Goal: Information Seeking & Learning: Learn about a topic

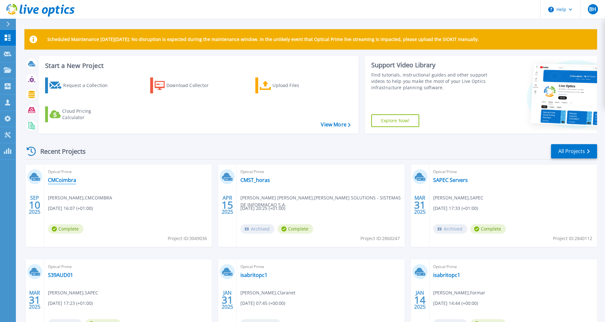
click at [59, 181] on link "CMCoimbra" at bounding box center [62, 180] width 28 height 6
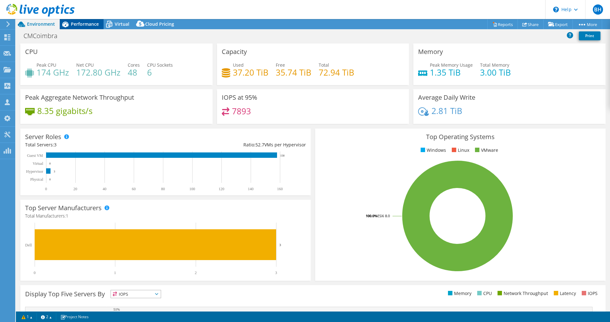
select select "USD"
click at [99, 23] on span "Performance" at bounding box center [85, 24] width 28 height 6
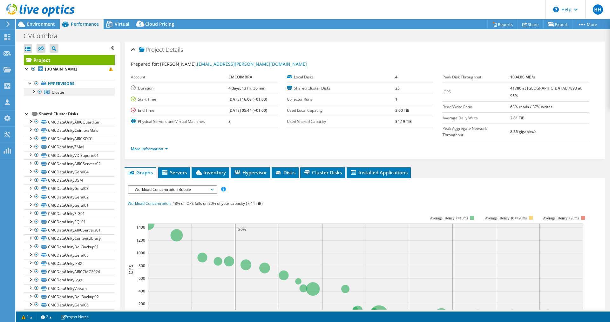
click at [33, 94] on div at bounding box center [33, 91] width 6 height 6
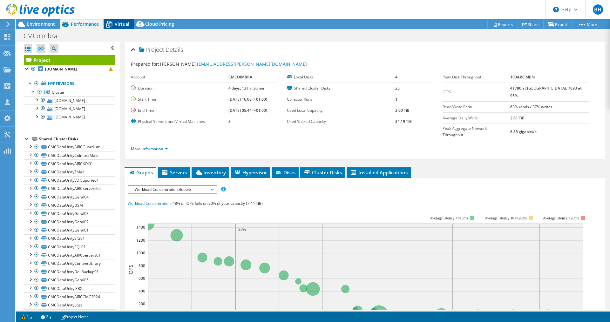
click at [123, 24] on span "Virtual" at bounding box center [122, 24] width 15 height 6
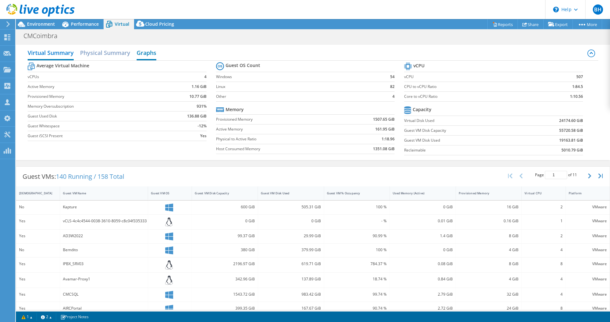
click at [151, 48] on h2 "Graphs" at bounding box center [147, 53] width 20 height 14
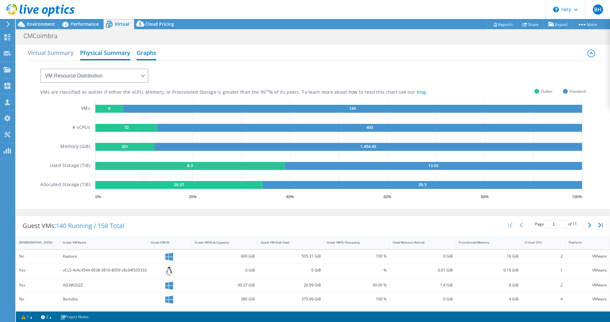
click at [104, 50] on h2 "Physical Summary" at bounding box center [105, 53] width 50 height 14
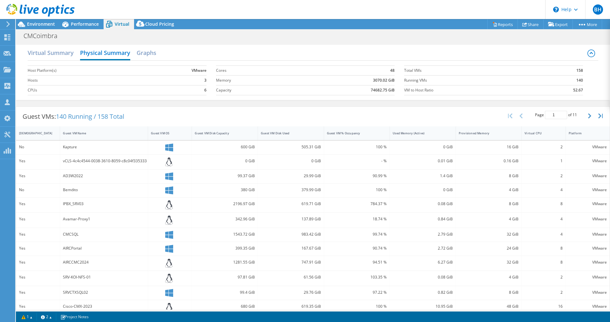
click at [143, 60] on div "Virtual Summary Physical Summary Graphs" at bounding box center [313, 53] width 571 height 14
click at [145, 57] on h2 "Graphs" at bounding box center [147, 53] width 20 height 14
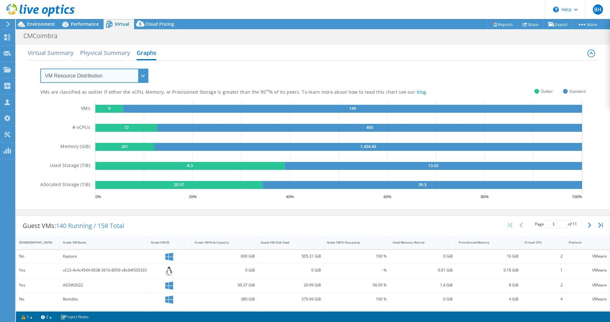
click at [117, 69] on select "VM Resource Distribution Provisioning Contrast Over Provisioning" at bounding box center [94, 76] width 108 height 14
click at [117, 72] on select "VM Resource Distribution Provisioning Contrast Over Provisioning" at bounding box center [94, 76] width 108 height 14
select select "Over Provisioning"
click at [40, 69] on select "VM Resource Distribution Provisioning Contrast Over Provisioning" at bounding box center [94, 76] width 108 height 14
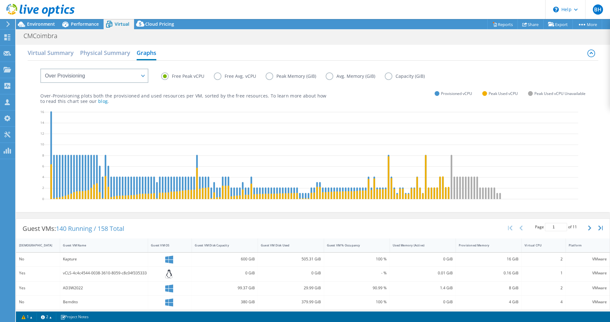
click at [219, 77] on label "Free Avg. vCPU" at bounding box center [240, 76] width 52 height 8
click at [0, 0] on input "Free Avg. vCPU" at bounding box center [0, 0] width 0 height 0
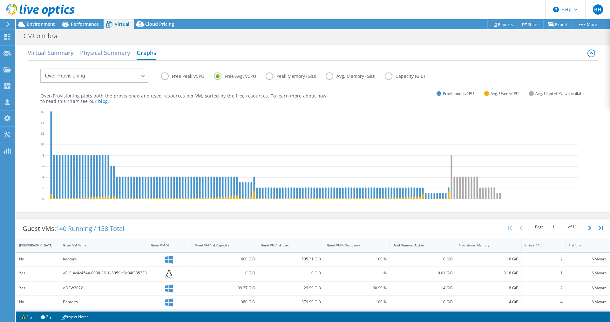
click at [166, 77] on label "Free Peak vCPU" at bounding box center [187, 76] width 53 height 8
click at [0, 0] on input "Free Peak vCPU" at bounding box center [0, 0] width 0 height 0
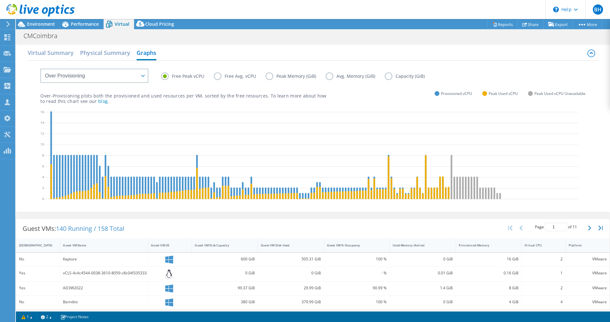
click at [219, 77] on label "Free Avg. vCPU" at bounding box center [240, 76] width 52 height 8
click at [0, 0] on input "Free Avg. vCPU" at bounding box center [0, 0] width 0 height 0
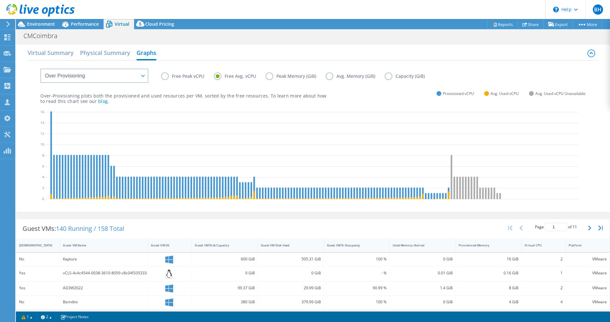
click at [166, 76] on label "Free Peak vCPU" at bounding box center [187, 76] width 53 height 8
click at [0, 0] on input "Free Peak vCPU" at bounding box center [0, 0] width 0 height 0
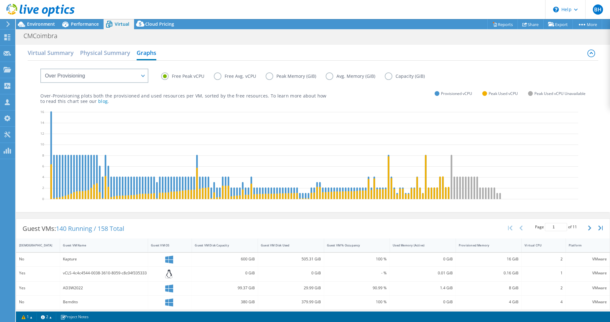
click at [217, 79] on label "Free Avg. vCPU" at bounding box center [240, 76] width 52 height 8
click at [0, 0] on input "Free Avg. vCPU" at bounding box center [0, 0] width 0 height 0
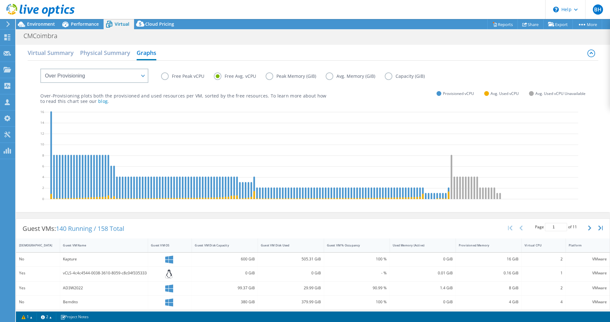
click at [270, 80] on div "Free Peak vCPU Free Avg. vCPU Peak Memory (GiB) Avg. Memory (GiB) Capacity (GiB)" at bounding box center [373, 77] width 424 height 10
click at [270, 79] on label "Peak Memory (GiB)" at bounding box center [296, 76] width 60 height 8
click at [0, 0] on input "Peak Memory (GiB)" at bounding box center [0, 0] width 0 height 0
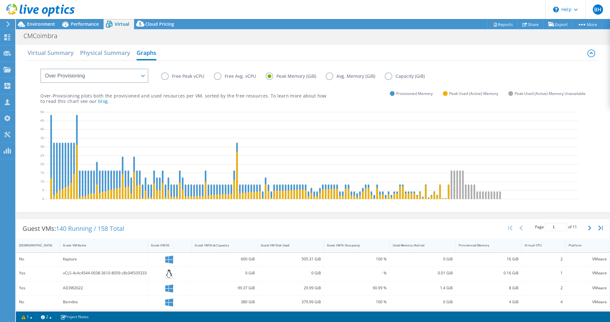
click at [330, 77] on label "Avg. Memory (GiB)" at bounding box center [355, 76] width 59 height 8
click at [0, 0] on input "Avg. Memory (GiB)" at bounding box center [0, 0] width 0 height 0
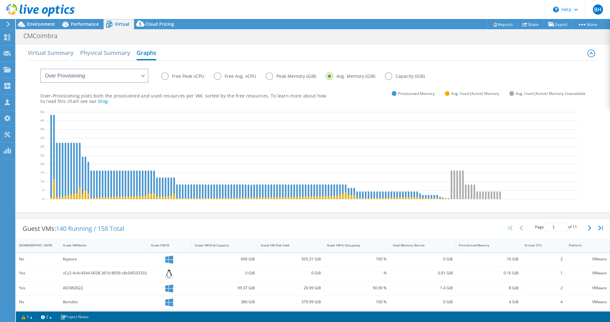
click at [266, 77] on label "Peak Memory (GiB)" at bounding box center [296, 76] width 60 height 8
click at [0, 0] on input "Peak Memory (GiB)" at bounding box center [0, 0] width 0 height 0
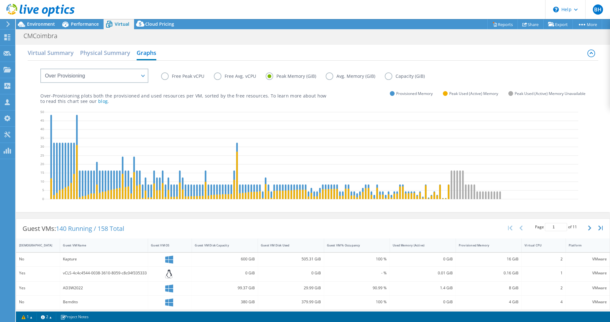
click at [330, 76] on label "Avg. Memory (GiB)" at bounding box center [355, 76] width 59 height 8
click at [0, 0] on input "Avg. Memory (GiB)" at bounding box center [0, 0] width 0 height 0
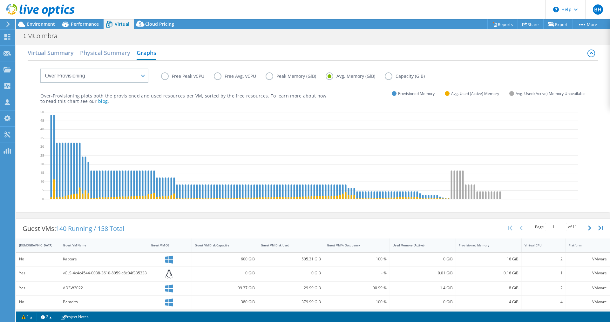
click at [167, 77] on label "Free Peak vCPU" at bounding box center [187, 76] width 53 height 8
click at [0, 0] on input "Free Peak vCPU" at bounding box center [0, 0] width 0 height 0
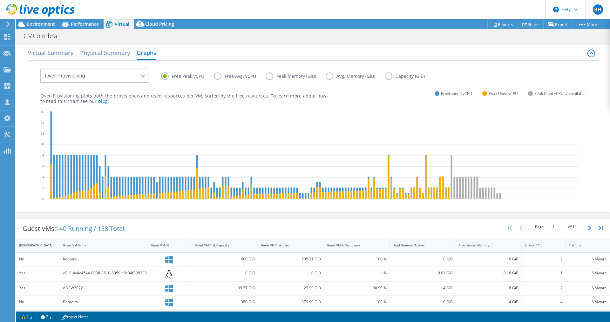
click at [388, 80] on label "Capacity (GiB)" at bounding box center [410, 76] width 50 height 8
click at [0, 0] on input "Capacity (GiB)" at bounding box center [0, 0] width 0 height 0
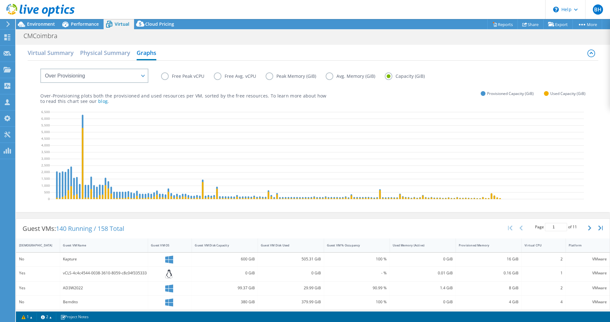
click at [333, 78] on label "Avg. Memory (GiB)" at bounding box center [355, 76] width 59 height 8
click at [0, 0] on input "Avg. Memory (GiB)" at bounding box center [0, 0] width 0 height 0
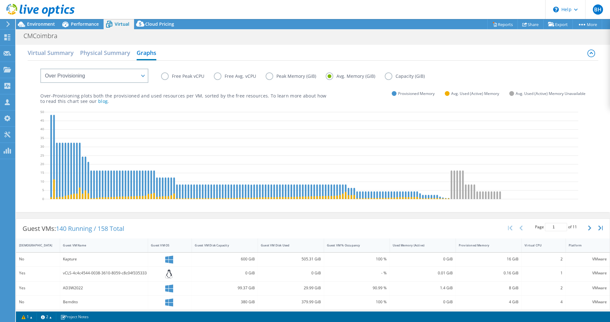
click at [270, 77] on label "Peak Memory (GiB)" at bounding box center [296, 76] width 60 height 8
click at [0, 0] on input "Peak Memory (GiB)" at bounding box center [0, 0] width 0 height 0
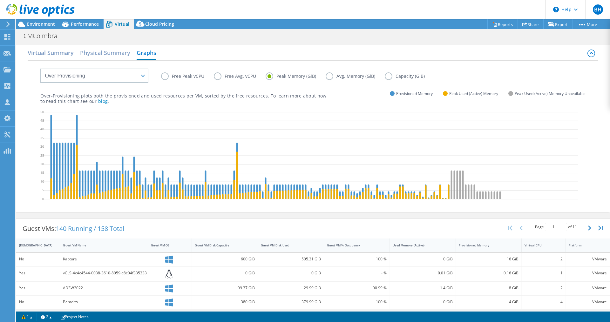
click at [328, 78] on label "Avg. Memory (GiB)" at bounding box center [355, 76] width 59 height 8
click at [0, 0] on input "Avg. Memory (GiB)" at bounding box center [0, 0] width 0 height 0
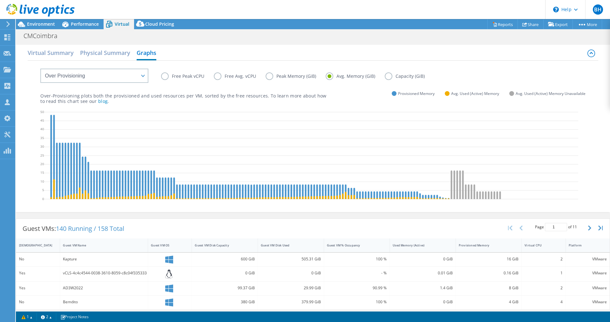
click at [269, 77] on label "Peak Memory (GiB)" at bounding box center [296, 76] width 60 height 8
click at [0, 0] on input "Peak Memory (GiB)" at bounding box center [0, 0] width 0 height 0
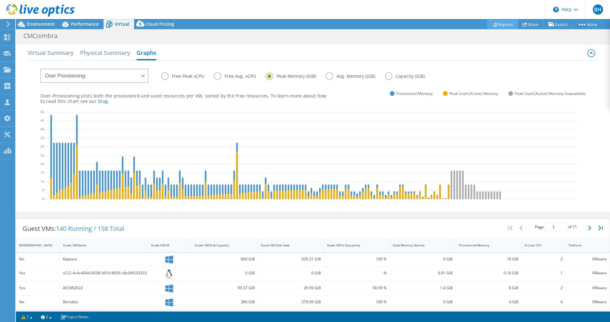
click at [494, 23] on link "Reports" at bounding box center [503, 24] width 31 height 10
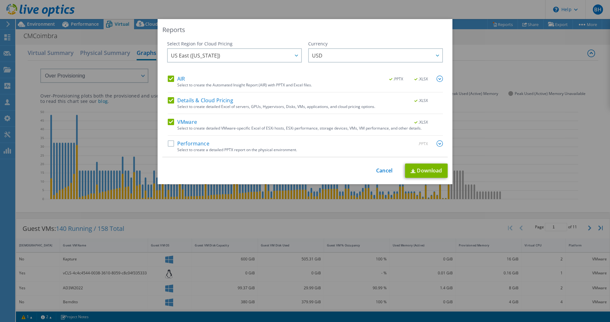
click at [171, 143] on label "Performance" at bounding box center [189, 143] width 42 height 6
click at [0, 0] on input "Performance" at bounding box center [0, 0] width 0 height 0
click at [327, 58] on span "USD" at bounding box center [377, 55] width 130 height 13
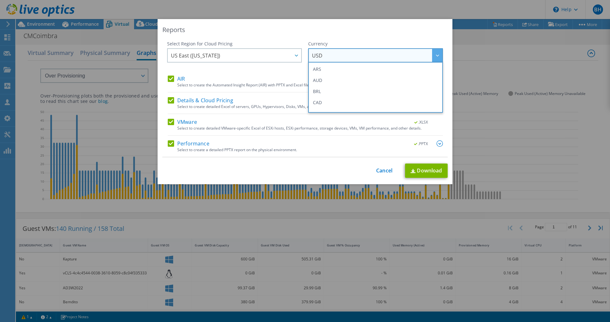
click at [319, 31] on div "Reports" at bounding box center [304, 29] width 285 height 9
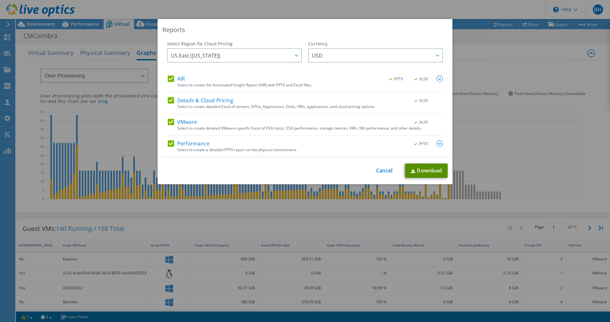
click at [424, 173] on link "Download" at bounding box center [426, 171] width 43 height 14
click at [376, 173] on link "Cancel" at bounding box center [384, 171] width 16 height 6
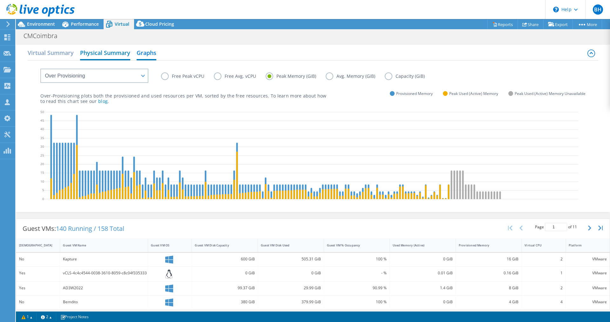
click at [110, 56] on h2 "Physical Summary" at bounding box center [105, 53] width 50 height 14
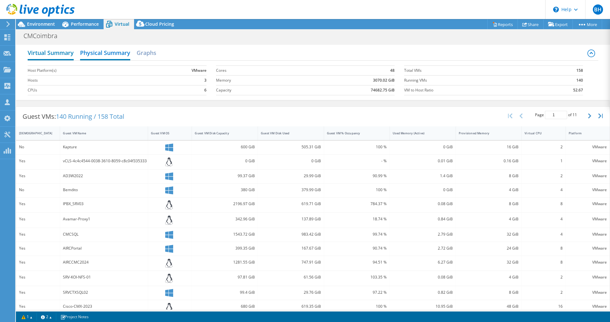
click at [41, 54] on h2 "Virtual Summary" at bounding box center [51, 53] width 46 height 14
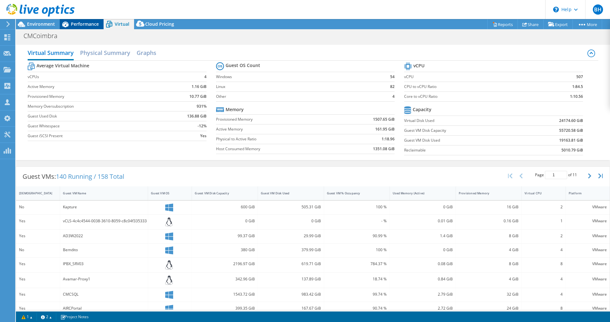
click at [87, 26] on span "Performance" at bounding box center [85, 24] width 28 height 6
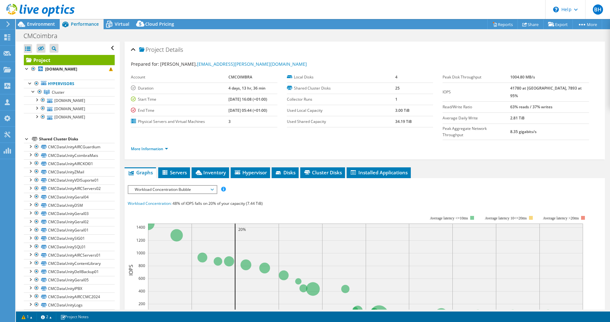
click at [167, 186] on span "Workload Concentration Bubble" at bounding box center [173, 190] width 82 height 8
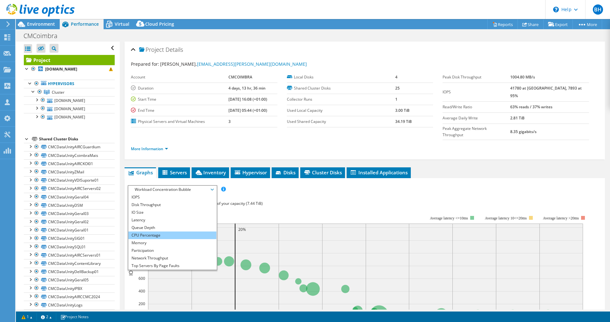
click at [160, 232] on li "CPU Percentage" at bounding box center [172, 236] width 88 height 8
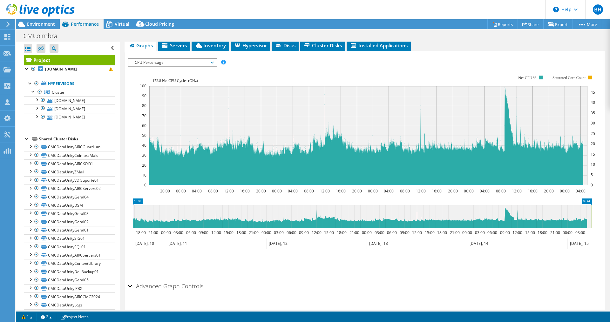
scroll to position [128, 0]
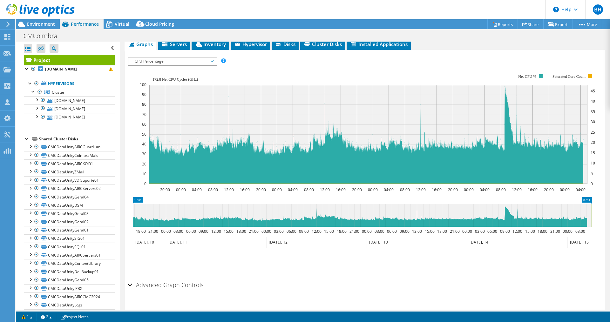
click at [177, 279] on h2 "Advanced Graph Controls" at bounding box center [166, 285] width 76 height 13
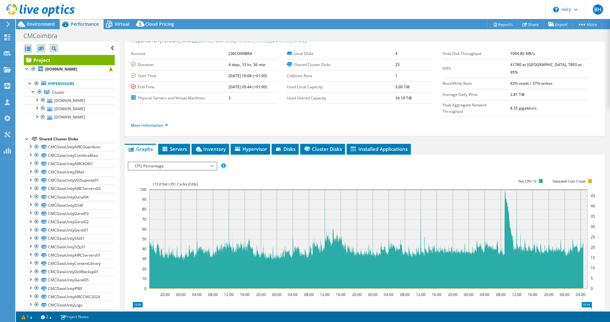
scroll to position [151, 0]
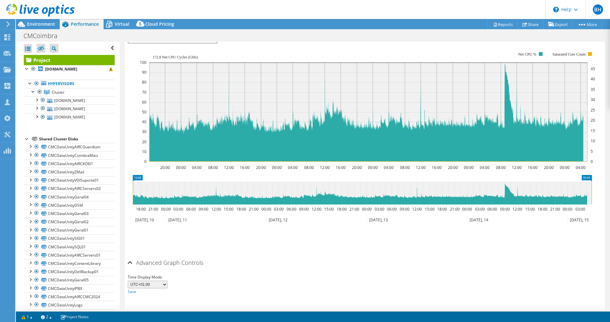
click at [165, 281] on select "UTC-12:00 UTC-11:00 UTC-10:00 UTC-09:30 UTC-09:00 UTC-08:00 UTC-07:00 UTC-06:00…" at bounding box center [148, 285] width 40 height 8
click at [241, 270] on div "Time Display Mode: UTC-12:00 UTC-11:00 UTC-10:00 UTC-09:30 UTC-09:00 UTC-08:00 …" at bounding box center [365, 282] width 474 height 25
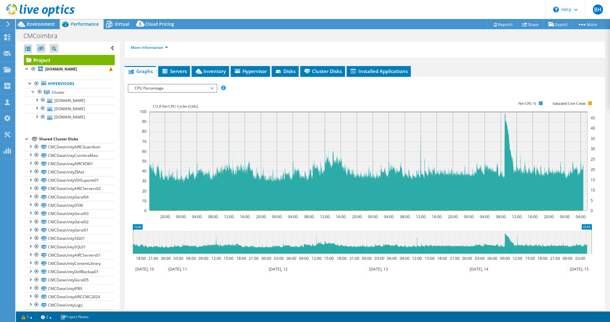
scroll to position [55, 0]
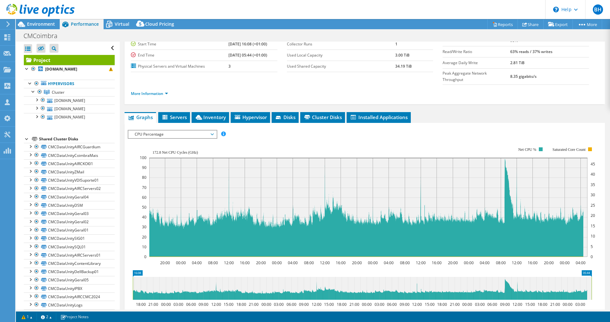
click at [211, 131] on span "CPU Percentage" at bounding box center [173, 135] width 82 height 8
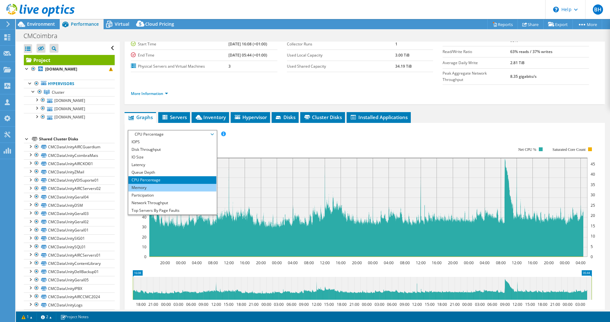
click at [173, 184] on li "Memory" at bounding box center [172, 188] width 88 height 8
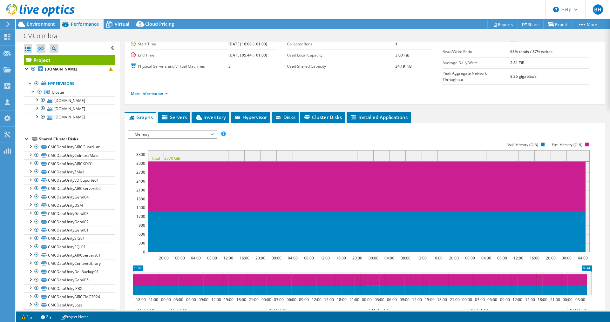
click at [174, 131] on span "Memory" at bounding box center [173, 135] width 82 height 8
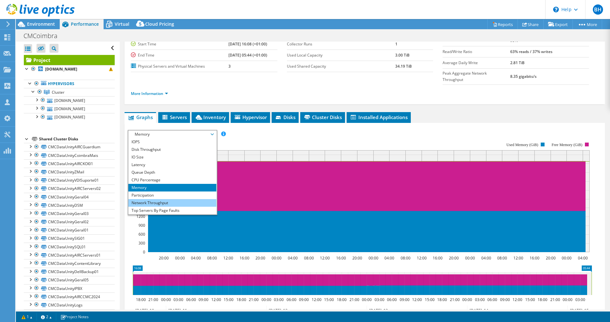
click at [161, 199] on li "Network Throughput" at bounding box center [172, 203] width 88 height 8
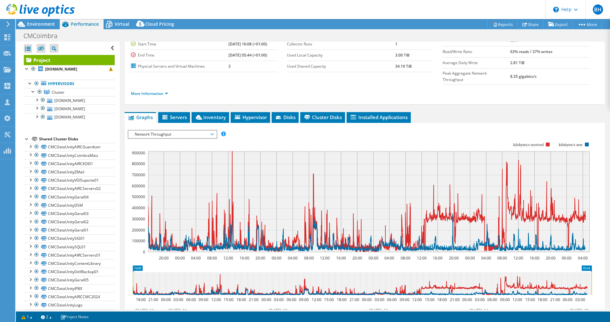
click at [164, 134] on rect at bounding box center [360, 197] width 464 height 127
click at [165, 131] on span "Network Throughput" at bounding box center [173, 135] width 82 height 8
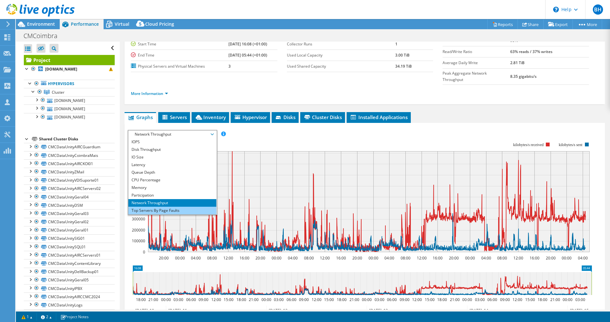
click at [165, 207] on li "Top Servers By Page Faults" at bounding box center [172, 211] width 88 height 8
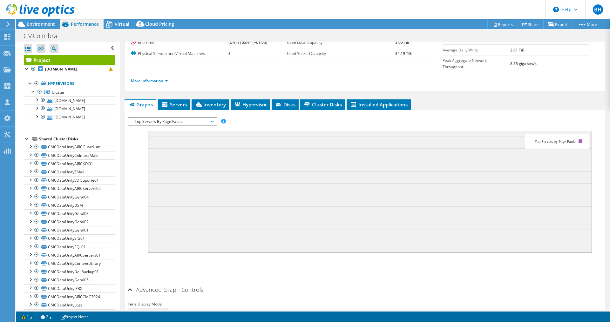
scroll to position [35, 0]
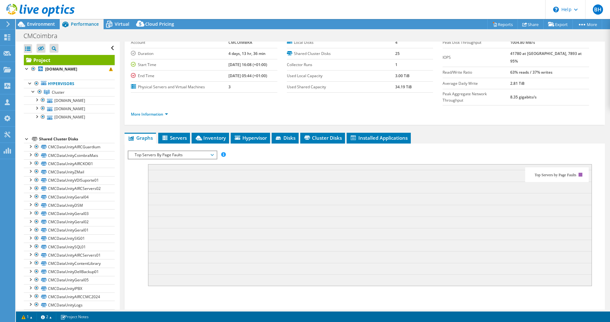
click at [157, 151] on span "Top Servers By Page Faults" at bounding box center [173, 155] width 82 height 8
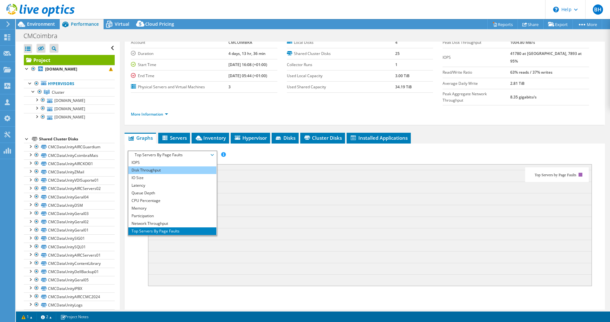
scroll to position [3, 0]
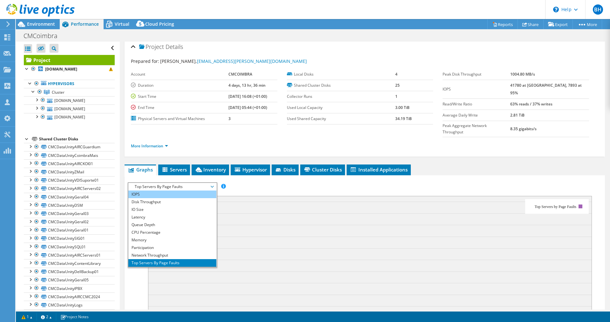
click at [155, 191] on li "IOPS" at bounding box center [172, 195] width 88 height 8
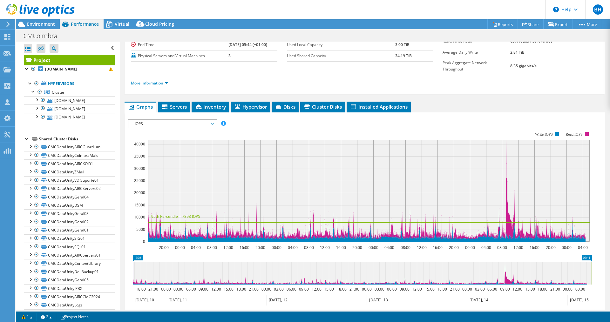
scroll to position [66, 0]
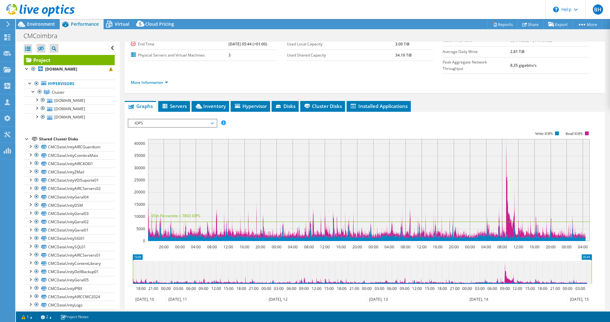
click at [168, 120] on span "IOPS" at bounding box center [173, 124] width 82 height 8
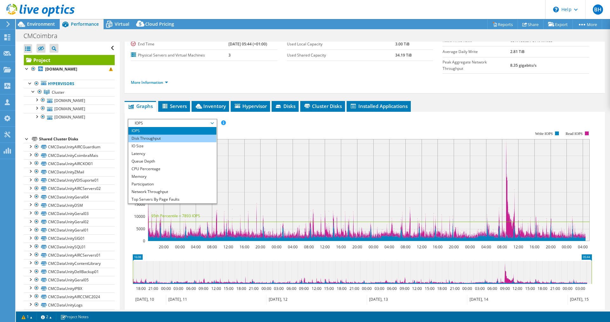
click at [163, 135] on li "Disk Throughput" at bounding box center [172, 139] width 88 height 8
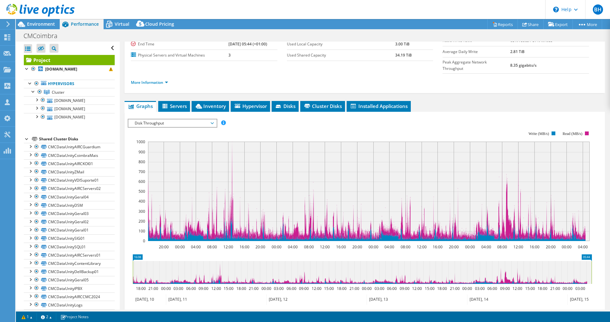
click at [170, 120] on span "Disk Throughput" at bounding box center [173, 124] width 82 height 8
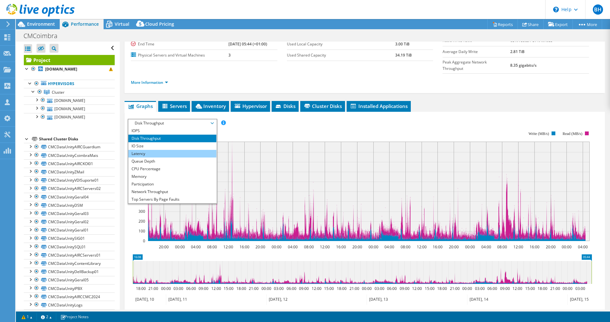
click at [168, 150] on li "Latency" at bounding box center [172, 154] width 88 height 8
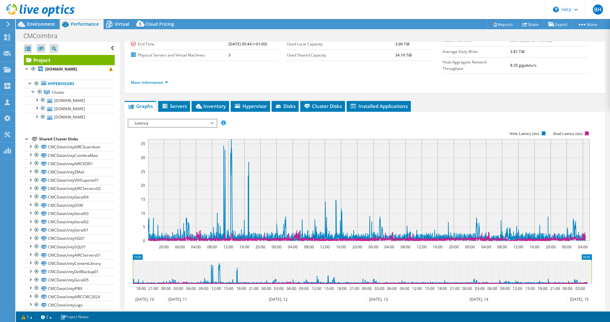
click at [165, 120] on span "Latency" at bounding box center [173, 124] width 82 height 8
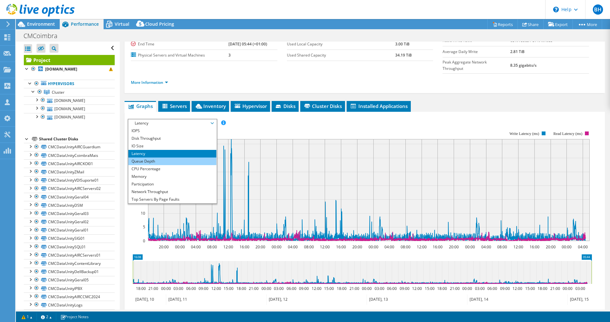
click at [155, 158] on li "Queue Depth" at bounding box center [172, 162] width 88 height 8
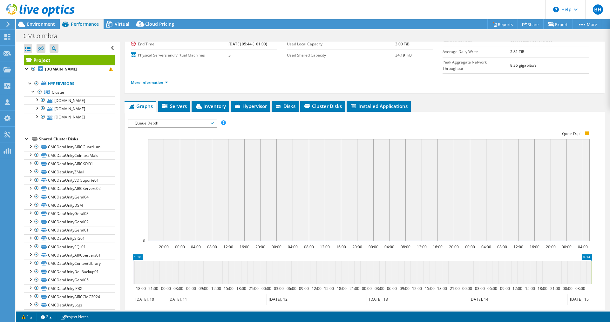
click at [161, 120] on span "Queue Depth" at bounding box center [173, 124] width 82 height 8
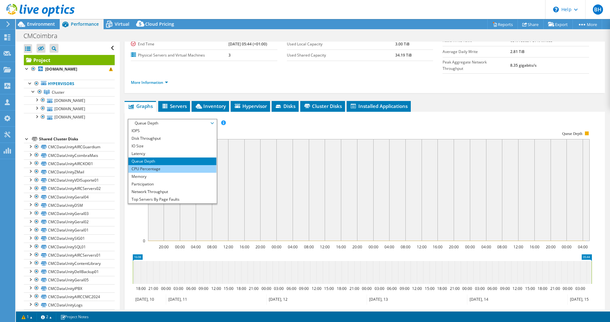
click at [154, 165] on li "CPU Percentage" at bounding box center [172, 169] width 88 height 8
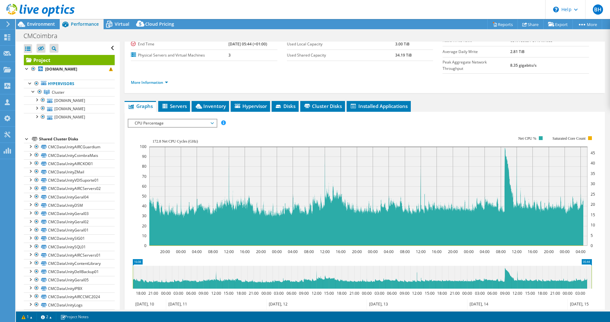
click at [161, 120] on span "CPU Percentage" at bounding box center [173, 124] width 82 height 8
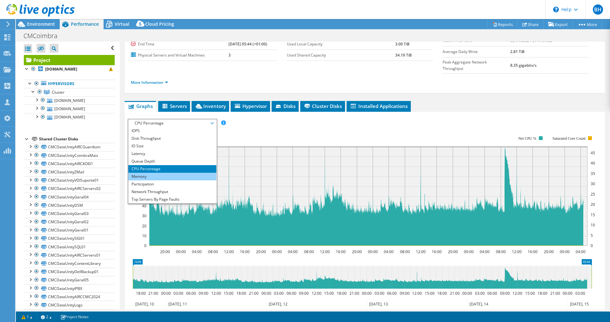
click at [151, 173] on li "Memory" at bounding box center [172, 177] width 88 height 8
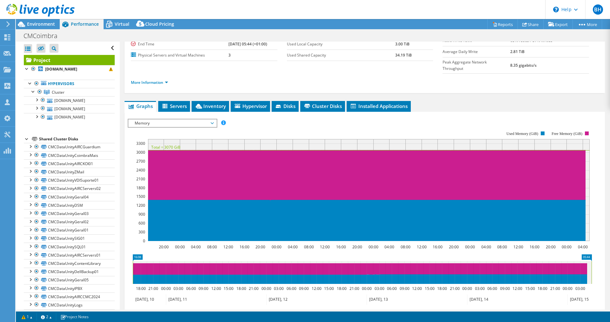
click at [154, 120] on span "Memory" at bounding box center [173, 124] width 82 height 8
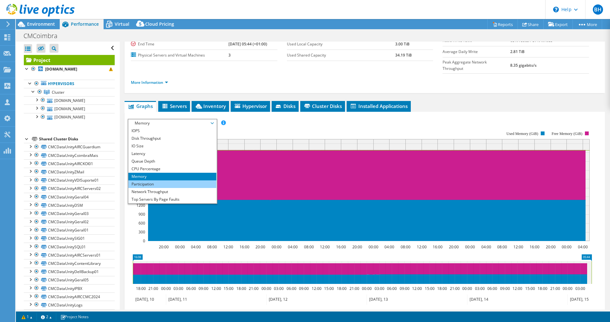
click at [151, 181] on li "Participation" at bounding box center [172, 185] width 88 height 8
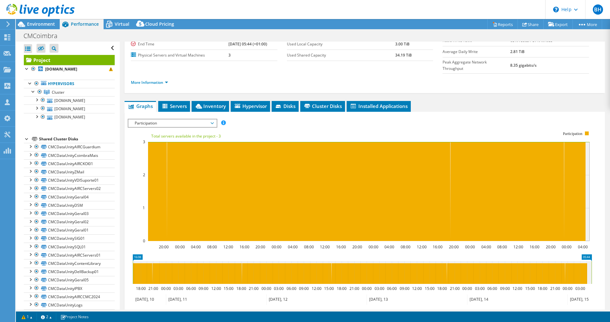
click at [199, 120] on span "Participation" at bounding box center [173, 124] width 82 height 8
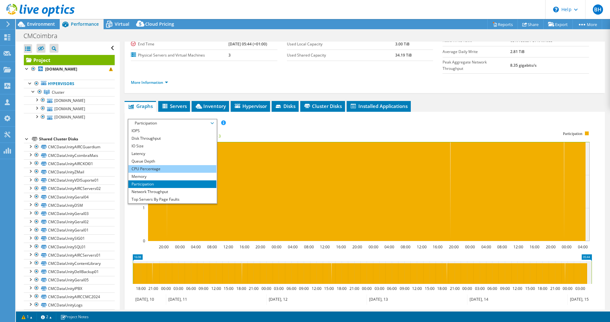
click at [148, 165] on li "CPU Percentage" at bounding box center [172, 169] width 88 height 8
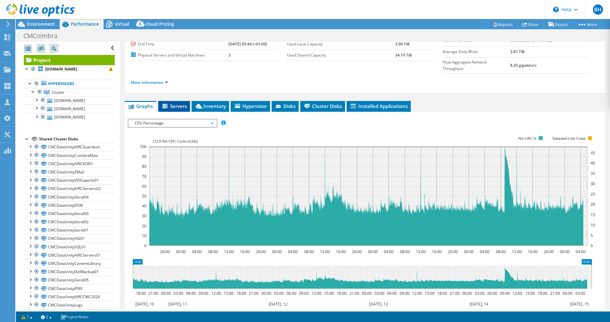
click at [171, 101] on li "Servers" at bounding box center [174, 106] width 32 height 11
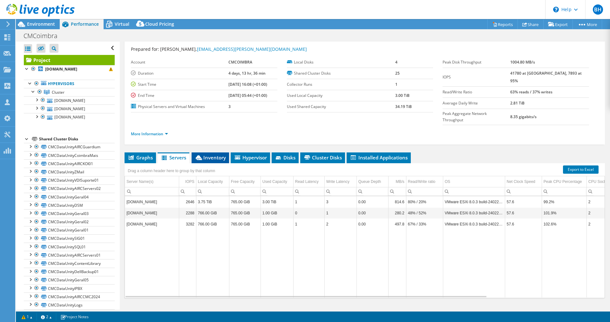
click at [215, 154] on span "Inventory" at bounding box center [210, 157] width 31 height 6
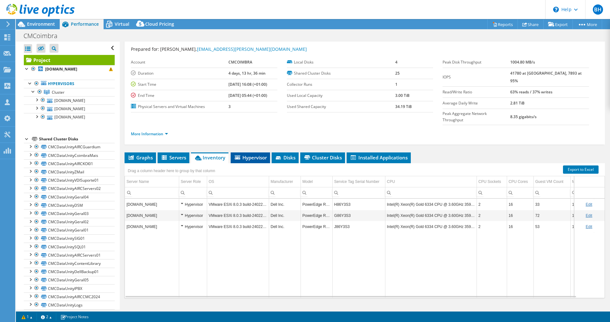
click at [255, 154] on span "Hypervisor" at bounding box center [250, 157] width 33 height 6
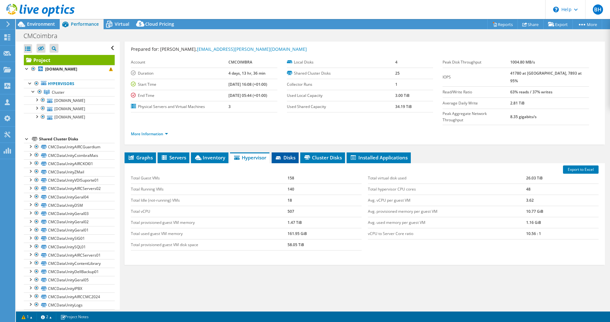
click at [285, 154] on span "Disks" at bounding box center [285, 157] width 21 height 6
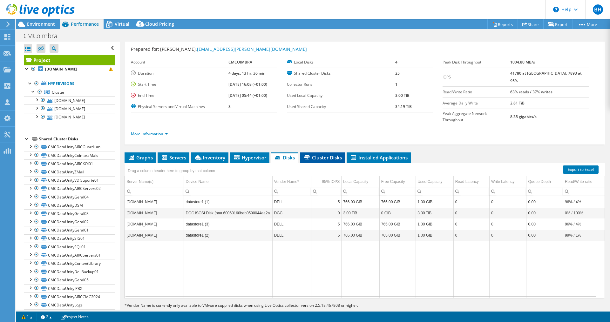
click at [319, 154] on span "Cluster Disks" at bounding box center [323, 157] width 38 height 6
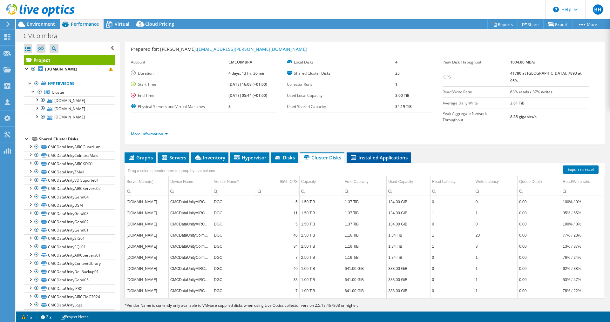
click at [364, 154] on span "Installed Applications" at bounding box center [379, 157] width 58 height 6
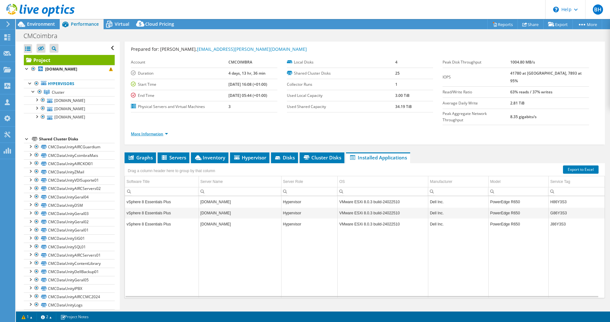
click at [154, 131] on link "More Information" at bounding box center [149, 133] width 37 height 5
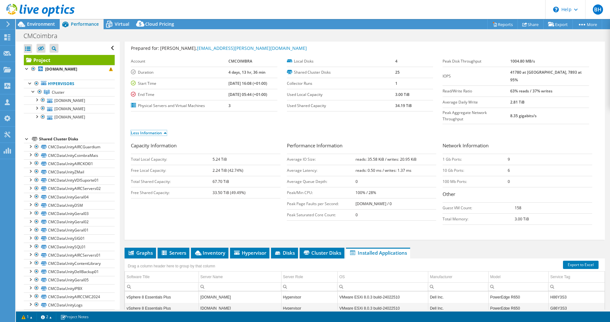
scroll to position [0, 0]
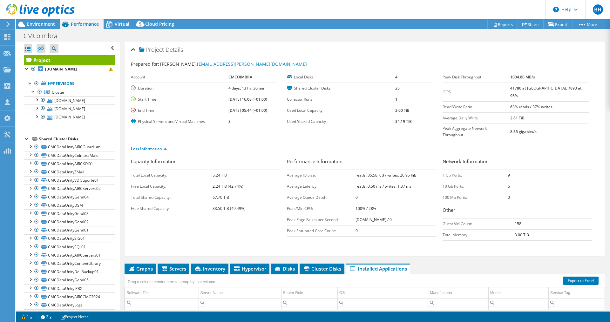
click at [53, 61] on link "Project" at bounding box center [69, 60] width 91 height 10
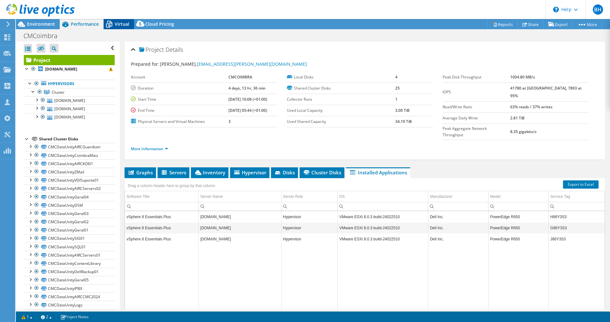
click at [119, 27] on span "Virtual" at bounding box center [122, 24] width 15 height 6
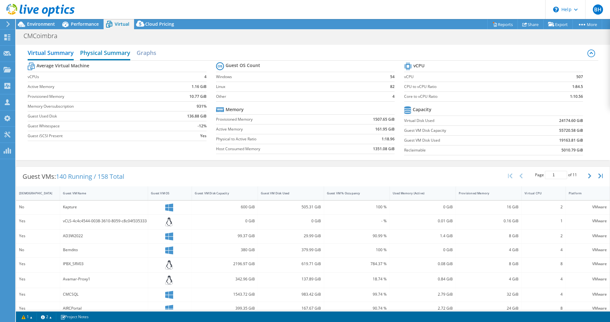
click at [104, 50] on h2 "Physical Summary" at bounding box center [105, 53] width 50 height 14
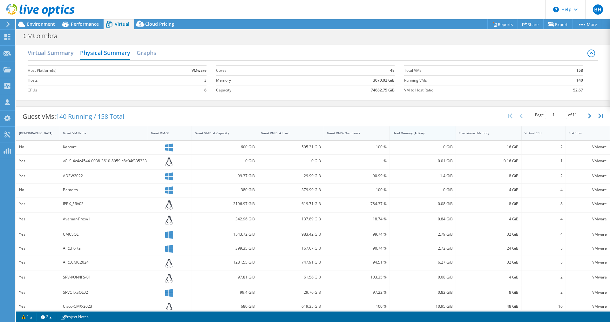
click at [434, 136] on div "Used Memory (Active)" at bounding box center [419, 133] width 58 height 10
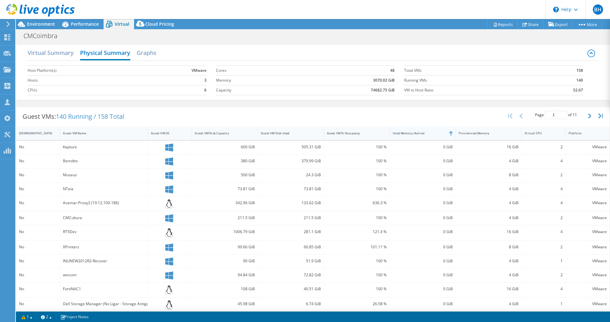
click at [434, 134] on div "Used Memory (Active)" at bounding box center [419, 133] width 52 height 4
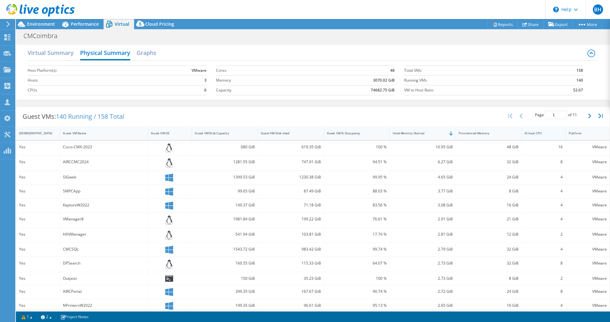
click at [538, 135] on div "Virtual CPU" at bounding box center [540, 133] width 30 height 4
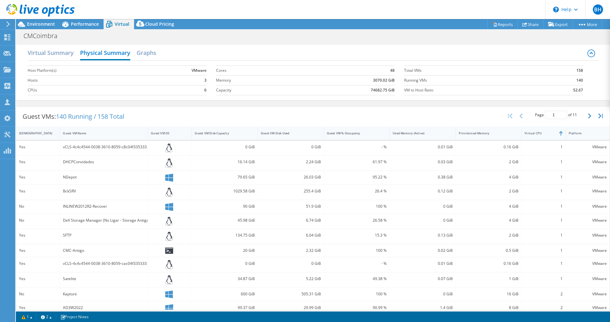
click at [538, 135] on div "Virtual CPU" at bounding box center [540, 133] width 30 height 4
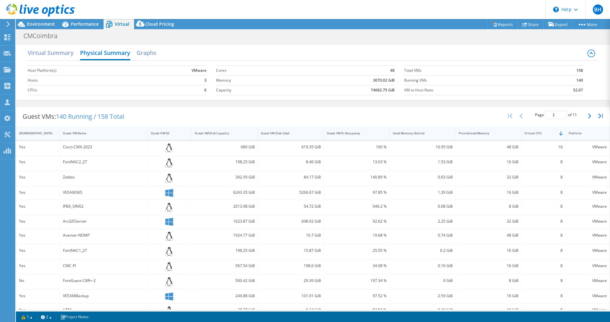
click at [501, 135] on div "Provisioned Memory" at bounding box center [485, 133] width 52 height 4
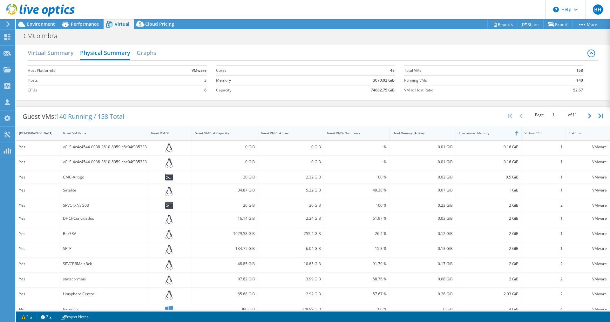
click at [500, 135] on div "Provisioned Memory" at bounding box center [485, 133] width 52 height 4
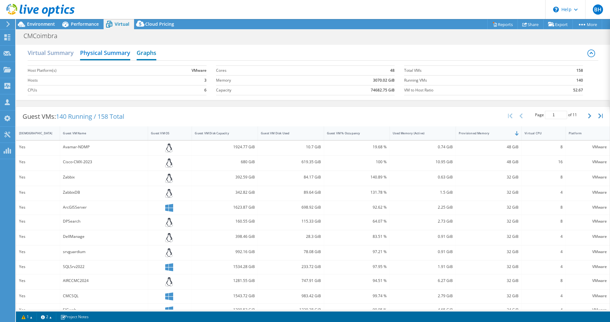
click at [150, 56] on h2 "Graphs" at bounding box center [147, 53] width 20 height 14
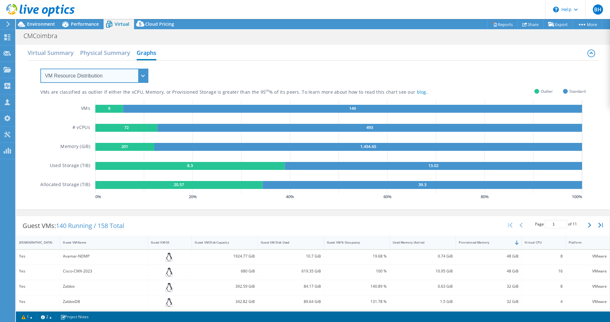
click at [125, 74] on select "VM Resource Distribution Provisioning Contrast Over Provisioning" at bounding box center [94, 76] width 108 height 14
click at [255, 64] on div "VMs are classified as outlier if either the vCPU, Memory, or Provisioned Storag…" at bounding box center [312, 131] width 545 height 141
click at [51, 316] on link "2" at bounding box center [47, 317] width 20 height 8
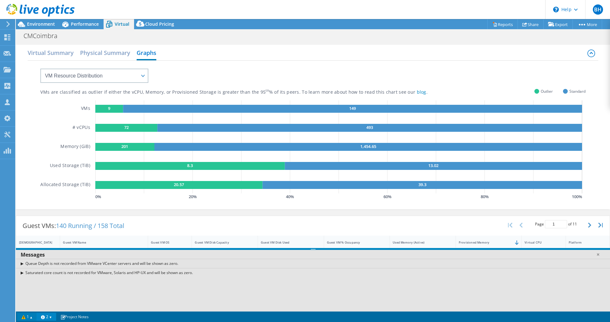
click at [24, 315] on link "1" at bounding box center [27, 317] width 20 height 8
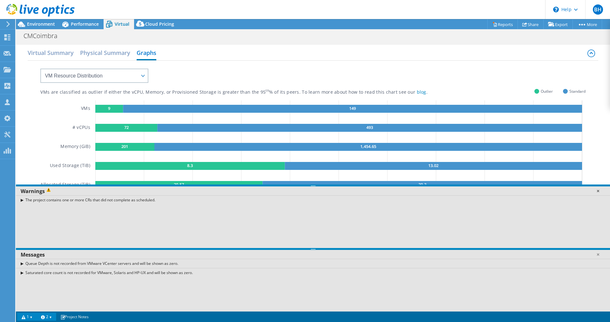
click at [598, 192] on link at bounding box center [598, 191] width 6 height 6
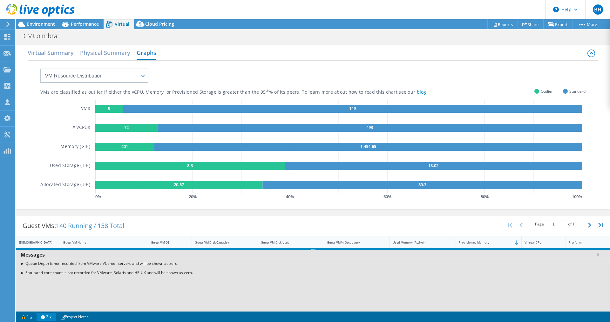
click at [598, 258] on div "Messages" at bounding box center [313, 255] width 594 height 10
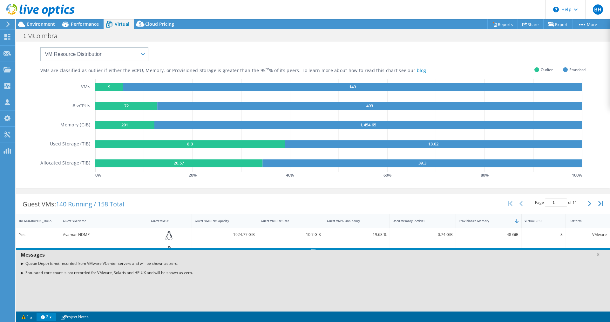
scroll to position [64, 0]
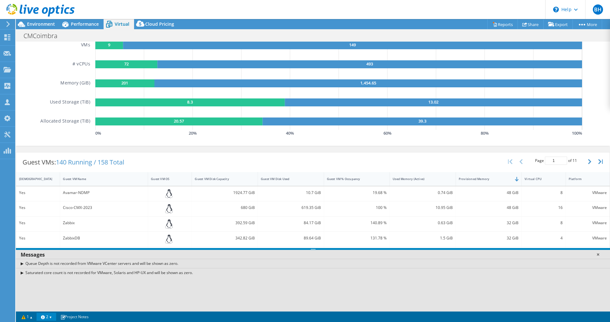
click at [597, 256] on link at bounding box center [598, 254] width 6 height 6
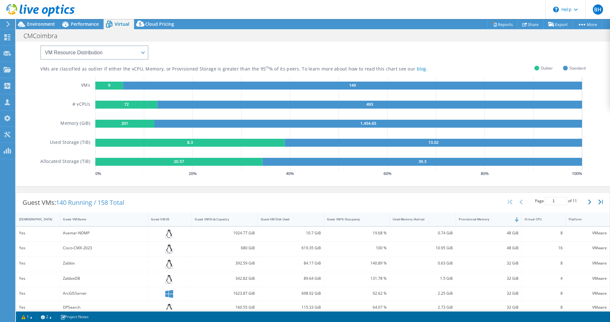
scroll to position [0, 0]
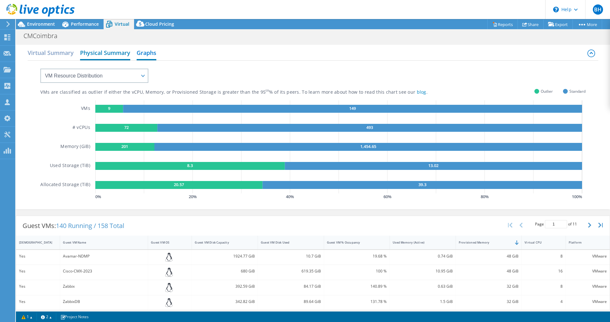
click at [122, 51] on h2 "Physical Summary" at bounding box center [105, 53] width 50 height 14
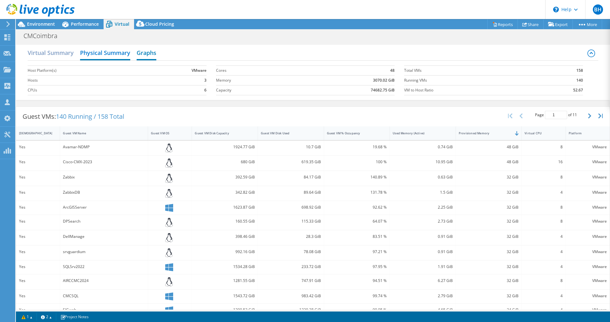
click at [143, 51] on h2 "Graphs" at bounding box center [147, 53] width 20 height 14
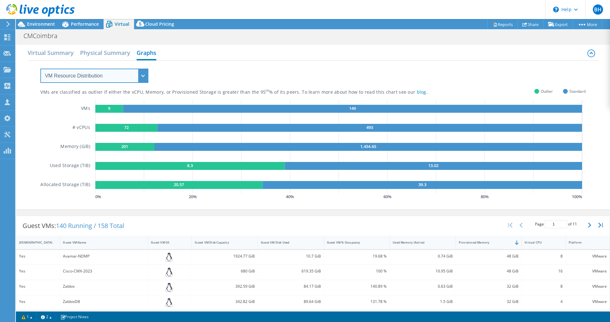
click at [106, 73] on select "VM Resource Distribution Provisioning Contrast Over Provisioning" at bounding box center [94, 76] width 108 height 14
select select "Provisioning Contrast"
click at [40, 69] on select "VM Resource Distribution Provisioning Contrast Over Provisioning" at bounding box center [94, 76] width 108 height 14
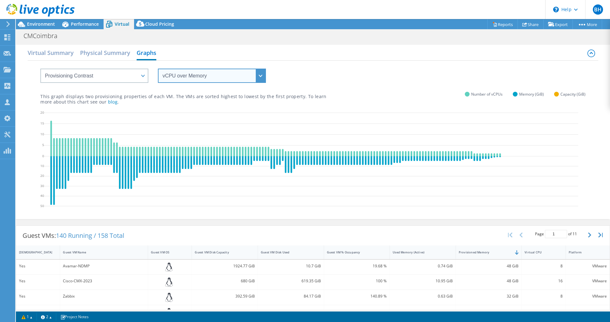
click at [199, 79] on select "vCPU over Memory vCPU over Capacity Memory over vCPU Memory over Capacity Capac…" at bounding box center [212, 76] width 108 height 14
click at [158, 69] on select "vCPU over Memory vCPU over Capacity Memory over vCPU Memory over Capacity Capac…" at bounding box center [212, 76] width 108 height 14
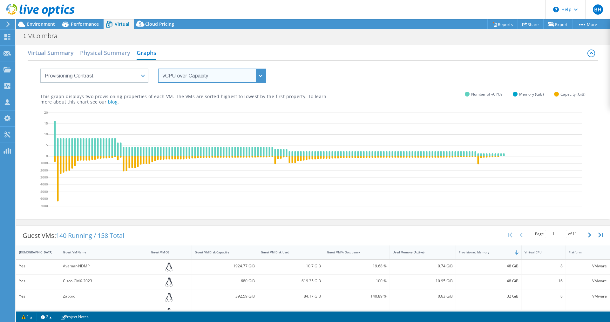
click at [202, 73] on select "vCPU over Memory vCPU over Capacity Memory over vCPU Memory over Capacity Capac…" at bounding box center [212, 76] width 108 height 14
click at [280, 73] on div "vCPU over Memory vCPU over Capacity Memory over vCPU Memory over Capacity Capac…" at bounding box center [312, 72] width 545 height 22
click at [230, 74] on select "vCPU over Memory vCPU over Capacity Memory over vCPU Memory over Capacity Capac…" at bounding box center [212, 76] width 108 height 14
select select "vCPU over Memory"
click at [158, 69] on select "vCPU over Memory vCPU over Capacity Memory over vCPU Memory over Capacity Capac…" at bounding box center [212, 76] width 108 height 14
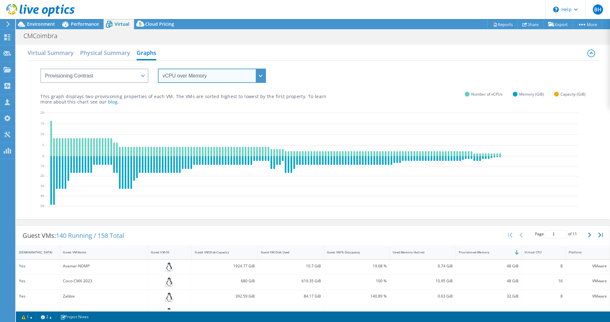
click at [204, 74] on select "vCPU over Memory vCPU over Capacity Memory over vCPU Memory over Capacity Capac…" at bounding box center [212, 76] width 108 height 14
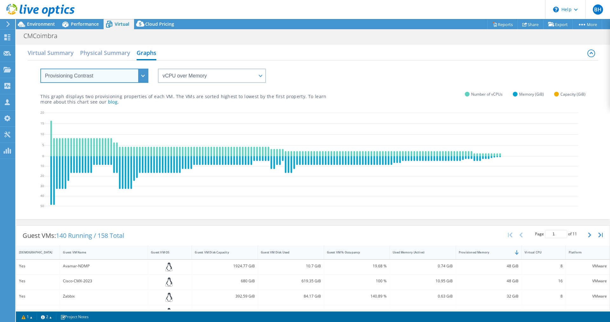
click at [129, 74] on select "VM Resource Distribution Provisioning Contrast Over Provisioning" at bounding box center [94, 76] width 108 height 14
select select "Over Provisioning"
click at [40, 69] on select "VM Resource Distribution Provisioning Contrast Over Provisioning" at bounding box center [94, 76] width 108 height 14
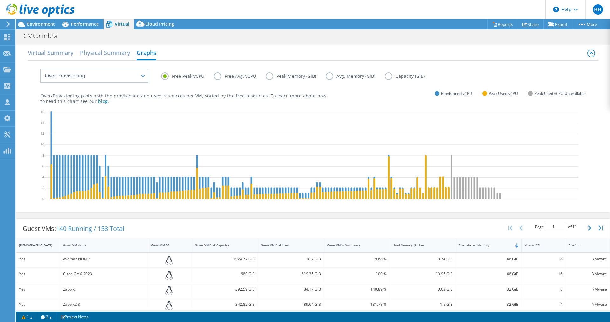
click at [218, 77] on label "Free Avg. vCPU" at bounding box center [240, 76] width 52 height 8
click at [0, 0] on input "Free Avg. vCPU" at bounding box center [0, 0] width 0 height 0
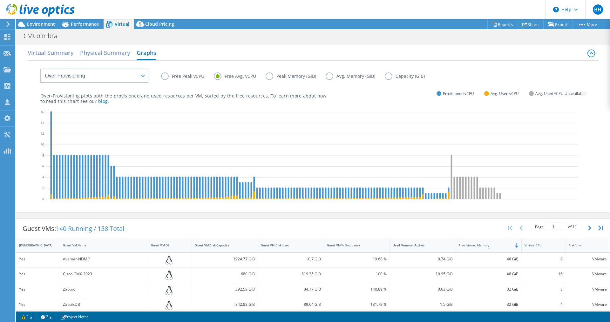
click at [177, 77] on label "Free Peak vCPU" at bounding box center [187, 76] width 53 height 8
click at [0, 0] on input "Free Peak vCPU" at bounding box center [0, 0] width 0 height 0
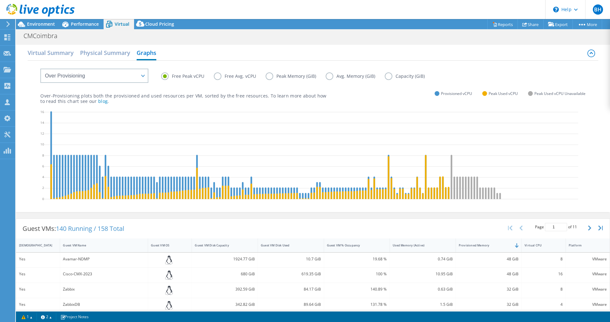
click at [221, 77] on label "Free Avg. vCPU" at bounding box center [240, 76] width 52 height 8
click at [0, 0] on input "Free Avg. vCPU" at bounding box center [0, 0] width 0 height 0
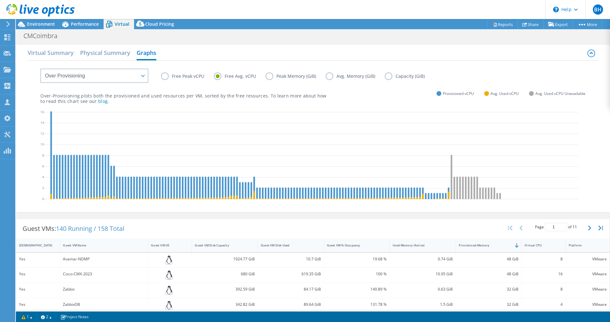
click at [165, 76] on label "Free Peak vCPU" at bounding box center [187, 76] width 53 height 8
click at [0, 0] on input "Free Peak vCPU" at bounding box center [0, 0] width 0 height 0
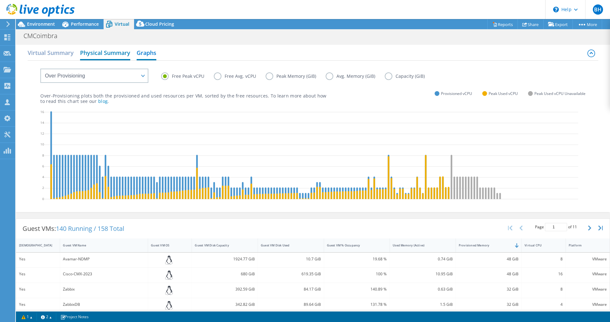
click at [108, 51] on h2 "Physical Summary" at bounding box center [105, 53] width 50 height 14
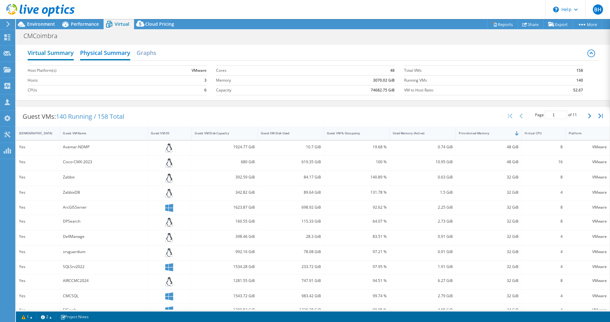
click at [50, 52] on h2 "Virtual Summary" at bounding box center [51, 53] width 46 height 14
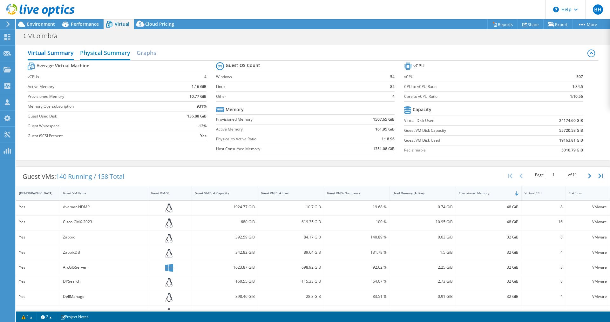
click at [98, 53] on h2 "Physical Summary" at bounding box center [105, 53] width 50 height 14
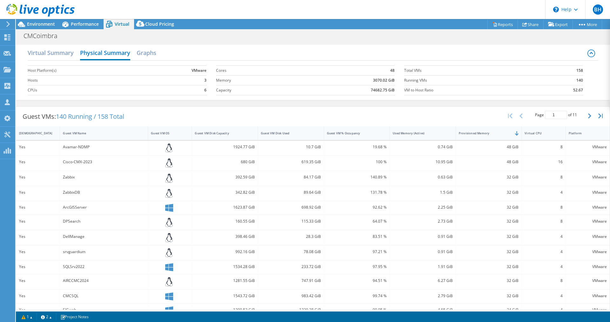
click at [158, 52] on div "Virtual Summary Physical Summary Graphs" at bounding box center [313, 53] width 571 height 14
click at [152, 53] on h2 "Graphs" at bounding box center [147, 53] width 20 height 14
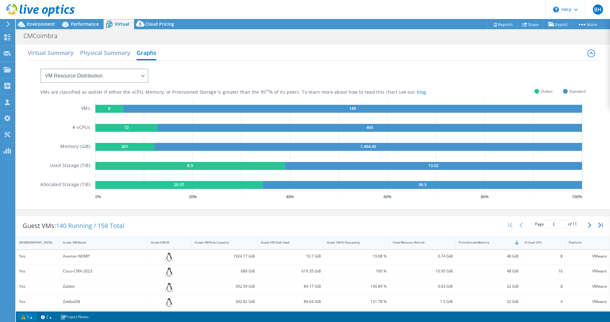
click at [30, 317] on link "1" at bounding box center [27, 317] width 20 height 8
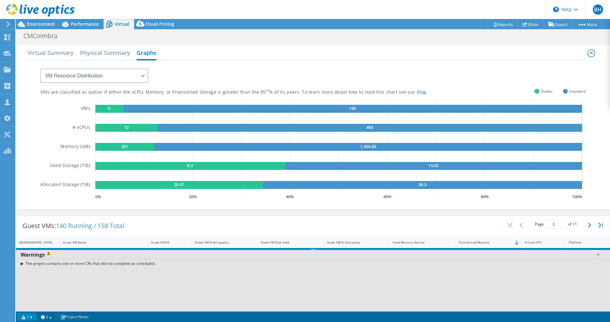
click at [276, 0] on header "BH Channel Partner Bruno Hortelão [EMAIL_ADDRESS][DOMAIN_NAME][PERSON_NAME] Cla…" at bounding box center [305, 9] width 610 height 19
click at [60, 63] on div "VM Resource Distribution Provisioning Contrast Over Provisioning" at bounding box center [88, 72] width 121 height 22
click at [60, 58] on h2 "Virtual Summary" at bounding box center [51, 53] width 46 height 14
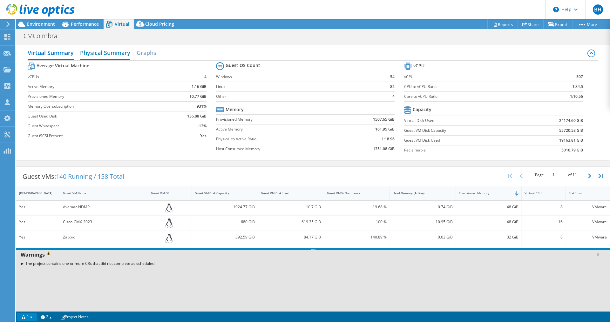
click at [104, 54] on h2 "Physical Summary" at bounding box center [105, 53] width 50 height 14
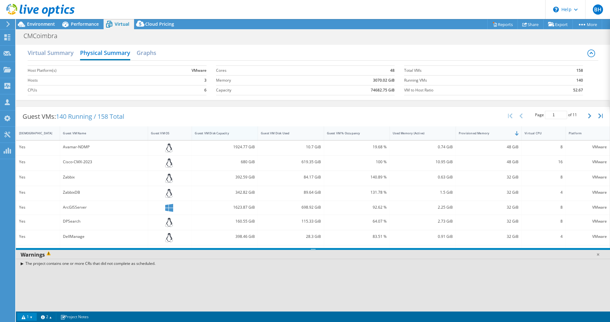
click at [240, 138] on div "Guest VM Disk Capacity" at bounding box center [221, 133] width 58 height 10
click at [291, 136] on div "Guest VM Disk Used" at bounding box center [287, 133] width 58 height 10
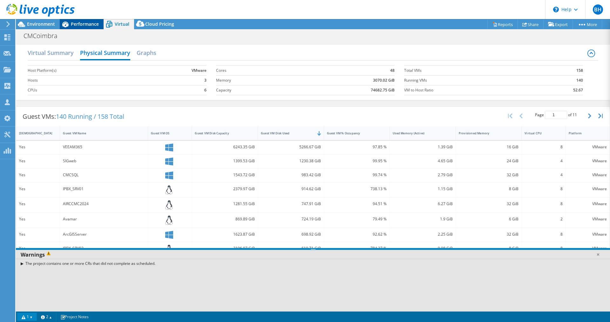
click at [89, 24] on span "Performance" at bounding box center [85, 24] width 28 height 6
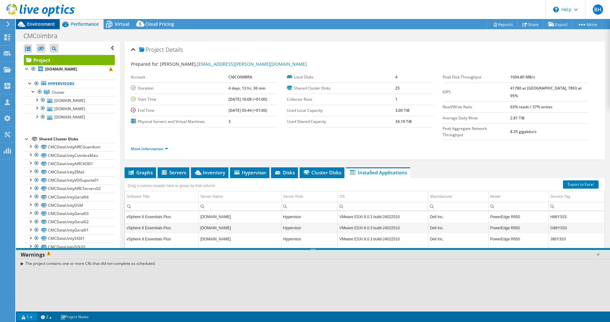
click at [40, 26] on span "Environment" at bounding box center [41, 24] width 28 height 6
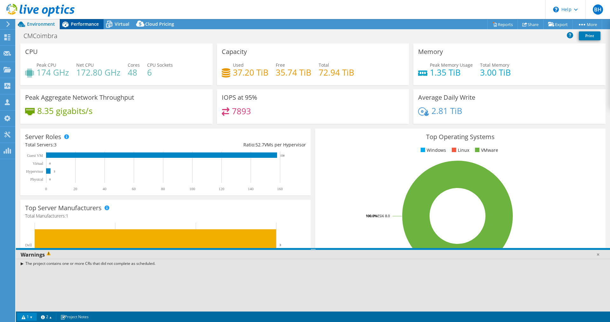
click at [88, 25] on span "Performance" at bounding box center [85, 24] width 28 height 6
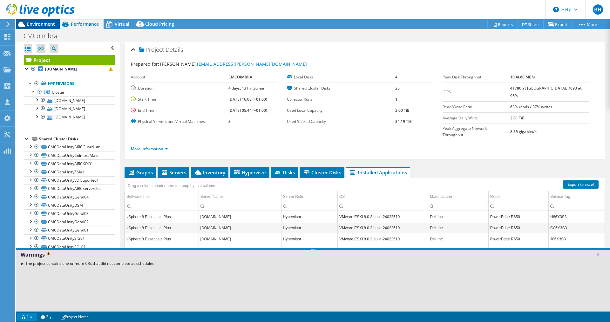
click at [41, 24] on span "Environment" at bounding box center [41, 24] width 28 height 6
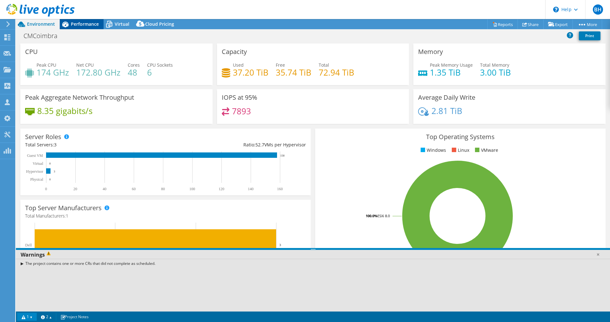
click at [79, 20] on div "Performance" at bounding box center [82, 24] width 44 height 10
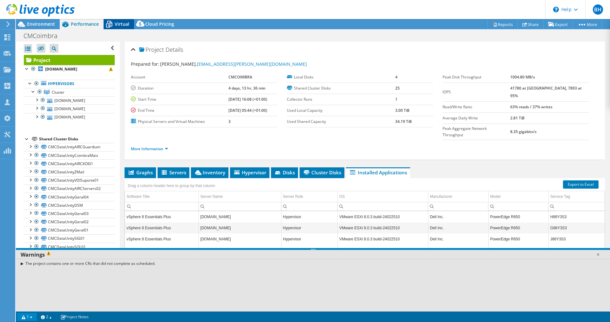
click at [116, 21] on span "Virtual" at bounding box center [122, 24] width 15 height 6
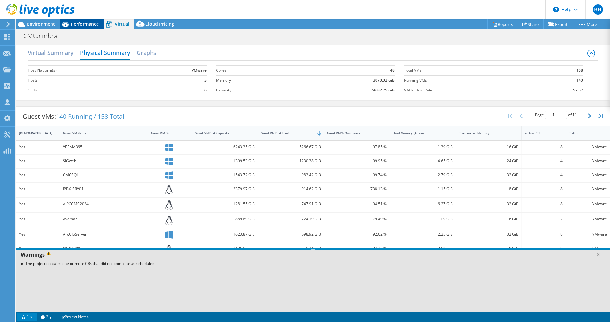
click at [92, 24] on span "Performance" at bounding box center [85, 24] width 28 height 6
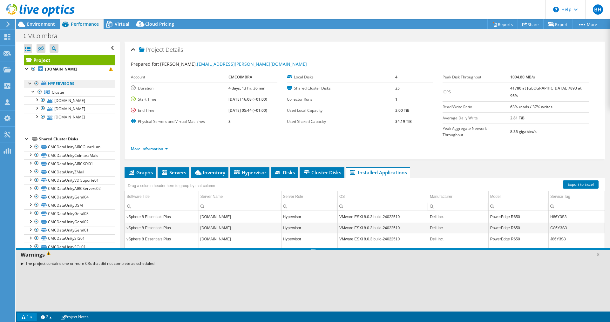
click at [55, 88] on link "Hypervisors" at bounding box center [69, 84] width 91 height 8
click at [30, 86] on div at bounding box center [30, 83] width 6 height 6
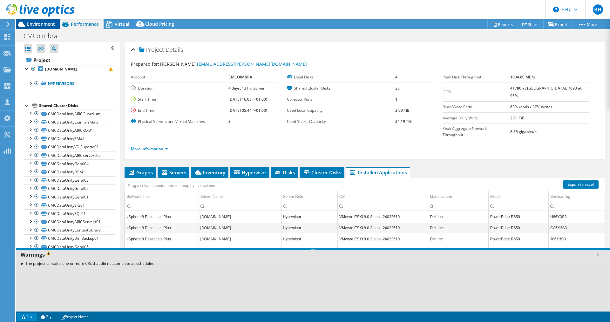
click at [41, 24] on span "Environment" at bounding box center [41, 24] width 28 height 6
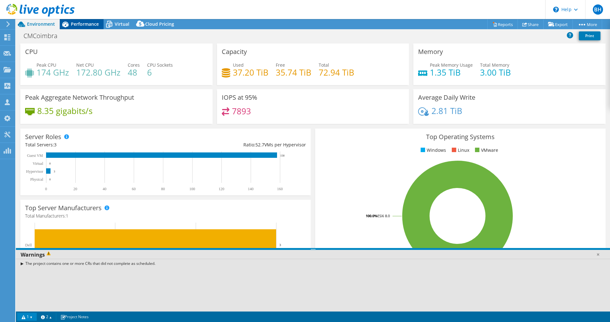
click at [74, 23] on span "Performance" at bounding box center [85, 24] width 28 height 6
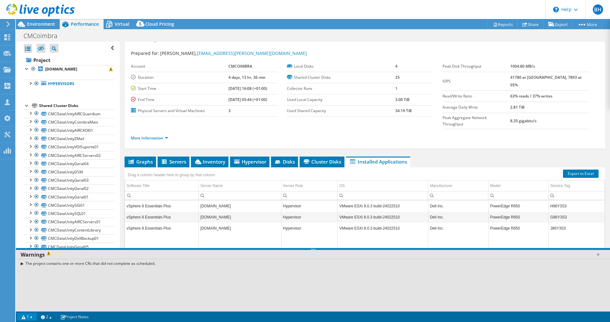
scroll to position [15, 0]
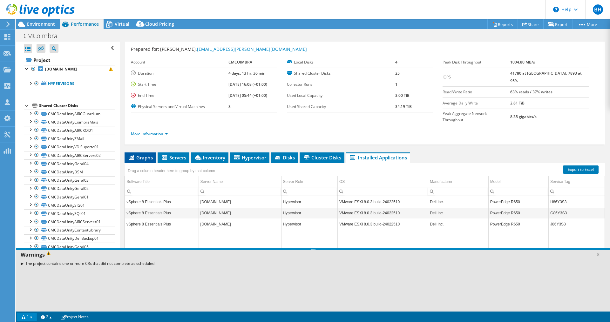
click at [140, 154] on span "Graphs" at bounding box center [140, 157] width 25 height 6
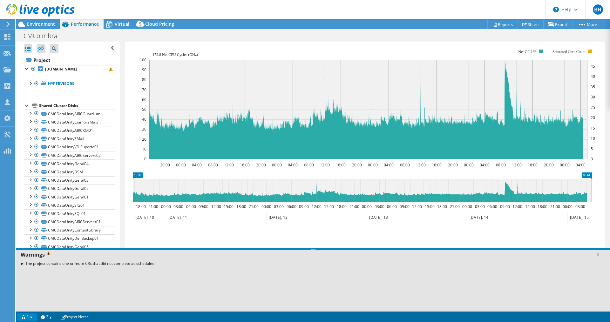
scroll to position [154, 0]
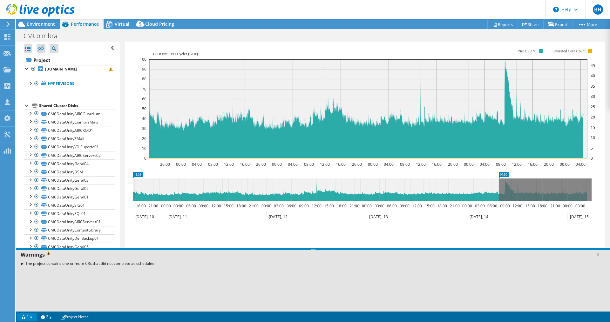
drag, startPoint x: 592, startPoint y: 177, endPoint x: 499, endPoint y: 178, distance: 92.8
click at [499, 179] on rect at bounding box center [499, 190] width 3 height 23
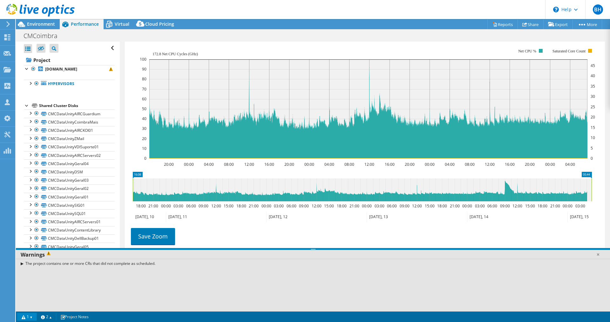
drag, startPoint x: 498, startPoint y: 170, endPoint x: 593, endPoint y: 170, distance: 95.0
click at [593, 172] on icon "16:08 05:44 18:00 21:00 00:00 03:00 06:00 09:00 12:00 15:00 18:00 21:00 00:00 0…" at bounding box center [362, 197] width 469 height 51
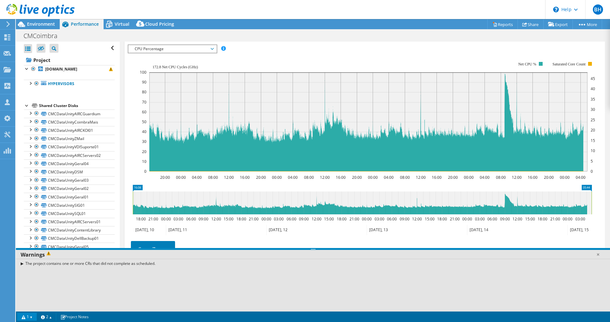
scroll to position [122, 0]
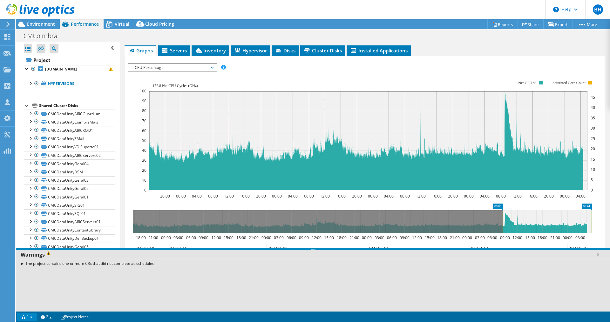
drag, startPoint x: 133, startPoint y: 205, endPoint x: 503, endPoint y: 218, distance: 370.2
click at [503, 218] on rect at bounding box center [503, 221] width 3 height 23
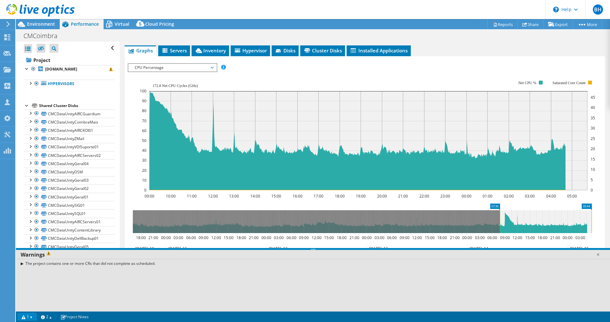
drag, startPoint x: 506, startPoint y: 202, endPoint x: 501, endPoint y: 202, distance: 5.1
click at [501, 210] on rect at bounding box center [500, 221] width 3 height 23
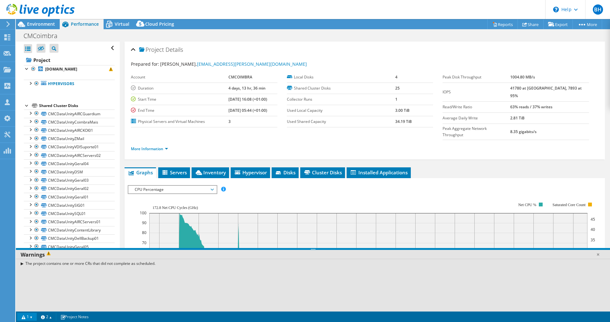
select select "USD"
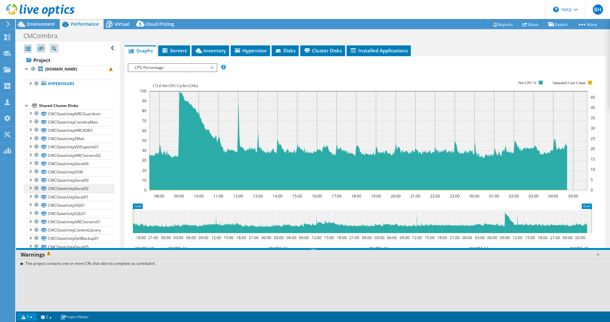
drag, startPoint x: 498, startPoint y: 202, endPoint x: 101, endPoint y: 193, distance: 397.1
click at [101, 193] on div "Open All Close All Hide Excluded Nodes Project Tree Filter" at bounding box center [313, 176] width 594 height 268
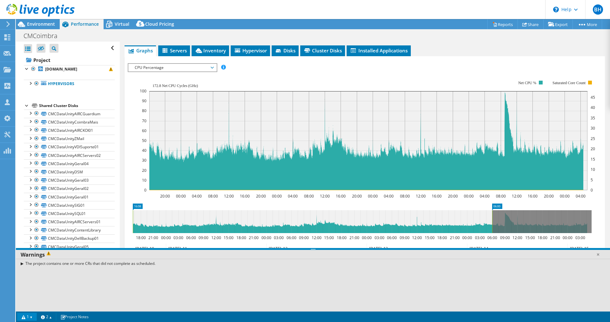
drag, startPoint x: 592, startPoint y: 203, endPoint x: 493, endPoint y: 205, distance: 99.8
click at [493, 210] on rect at bounding box center [492, 221] width 3 height 23
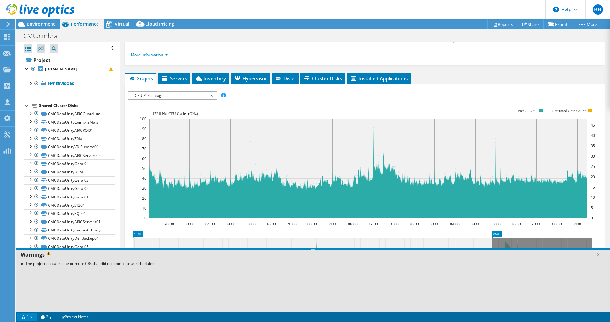
scroll to position [95, 0]
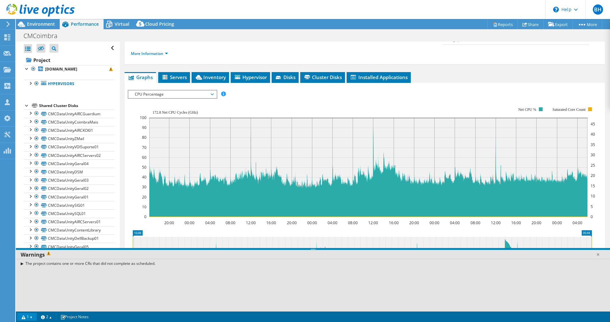
drag, startPoint x: 493, startPoint y: 232, endPoint x: 602, endPoint y: 232, distance: 109.7
click at [602, 232] on div "Project Details Prepared for: Paulo Cardoso, paulo.cardoso@cm-coimbra.pt Accoun…" at bounding box center [365, 163] width 490 height 435
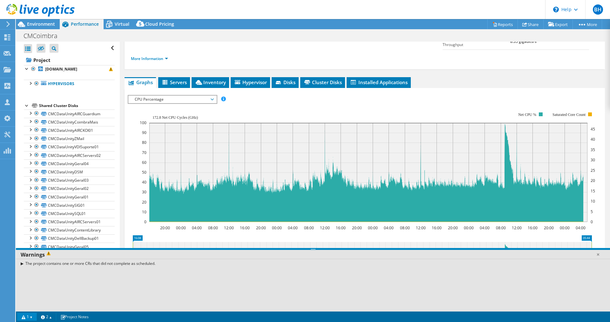
scroll to position [154, 0]
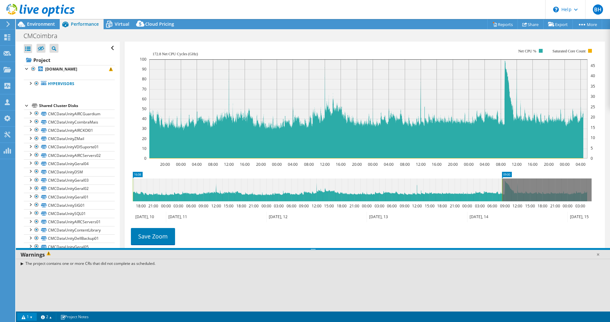
drag, startPoint x: 592, startPoint y: 175, endPoint x: 502, endPoint y: 174, distance: 89.6
click at [502, 179] on rect at bounding box center [502, 190] width 3 height 23
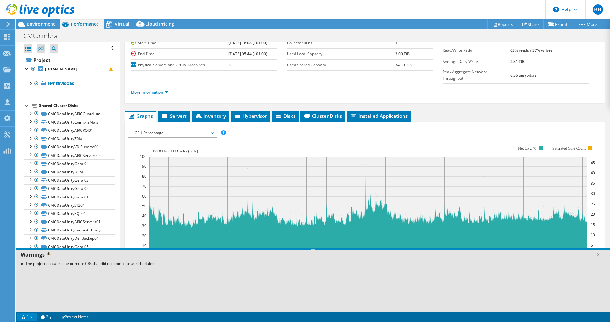
scroll to position [27, 0]
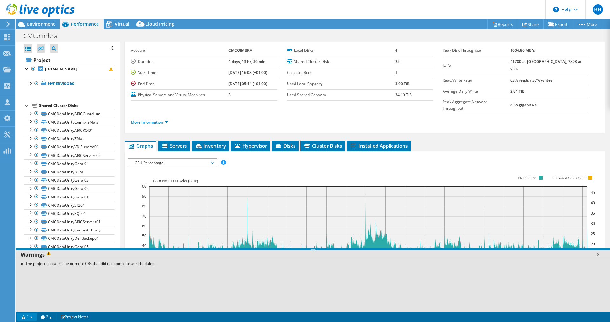
click at [599, 255] on link at bounding box center [598, 254] width 6 height 6
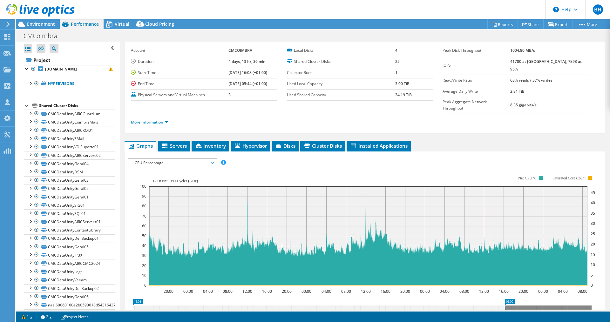
click at [212, 159] on span "CPU Percentage" at bounding box center [173, 163] width 82 height 8
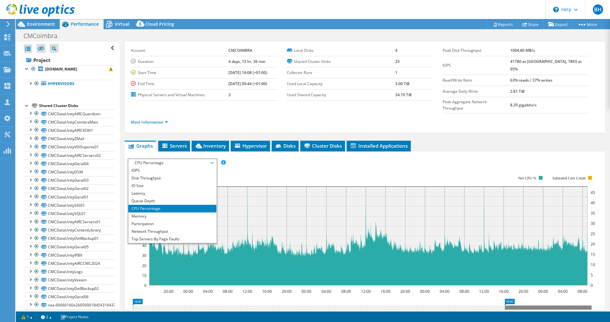
click at [253, 167] on rect at bounding box center [367, 230] width 455 height 127
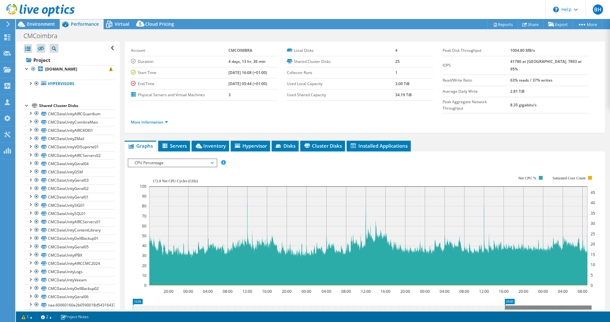
scroll to position [0, 0]
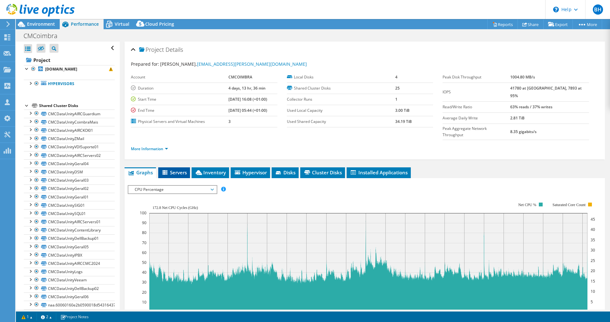
click at [187, 169] on span "Servers" at bounding box center [173, 172] width 25 height 6
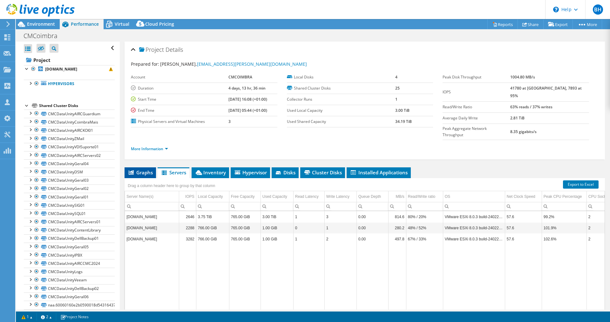
click at [141, 169] on span "Graphs" at bounding box center [140, 172] width 25 height 6
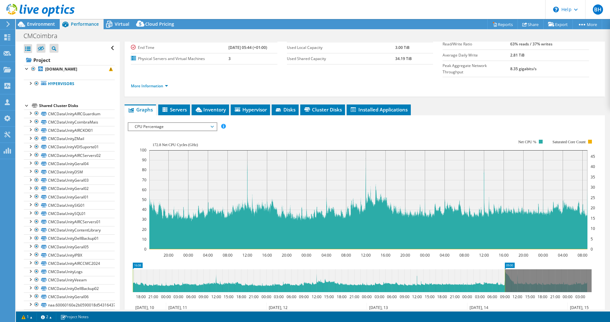
scroll to position [64, 0]
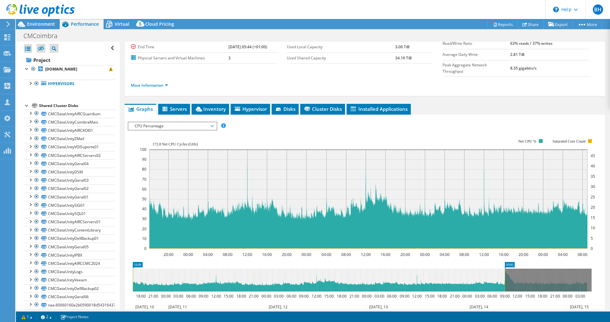
drag, startPoint x: 174, startPoint y: 149, endPoint x: 137, endPoint y: 145, distance: 37.8
drag, startPoint x: 137, startPoint y: 145, endPoint x: 134, endPoint y: 140, distance: 5.7
click at [134, 140] on icon "20:00 00:00 04:00 08:00 12:00 16:00 20:00 00:00 04:00 08:00 12:00 16:00 20:00 0…" at bounding box center [362, 193] width 469 height 127
click at [159, 122] on span "CPU Percentage" at bounding box center [173, 126] width 82 height 8
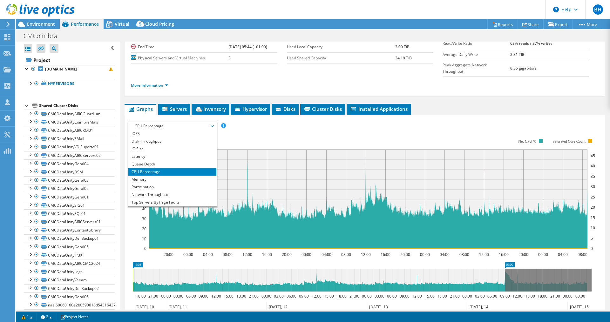
scroll to position [23, 0]
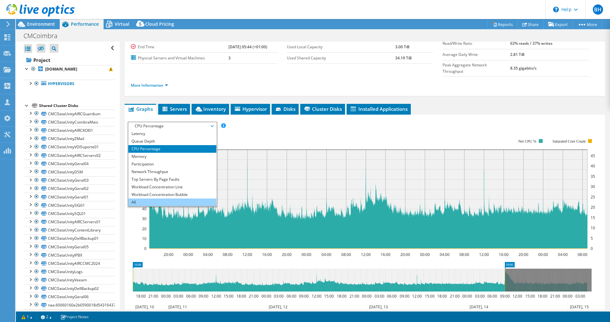
click at [197, 199] on li "All" at bounding box center [172, 203] width 88 height 8
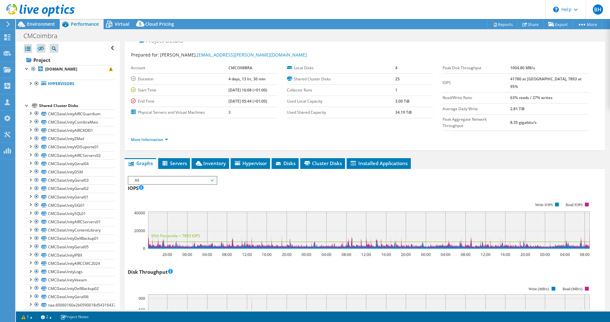
scroll to position [0, 0]
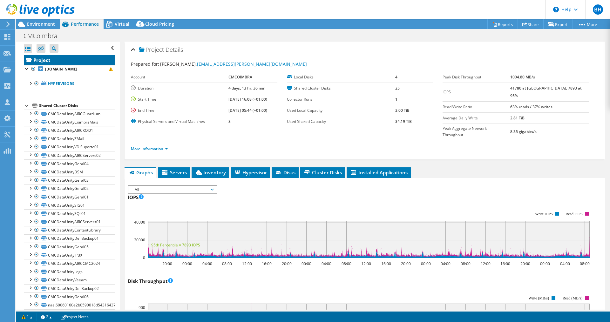
click at [40, 59] on link "Project" at bounding box center [69, 60] width 91 height 10
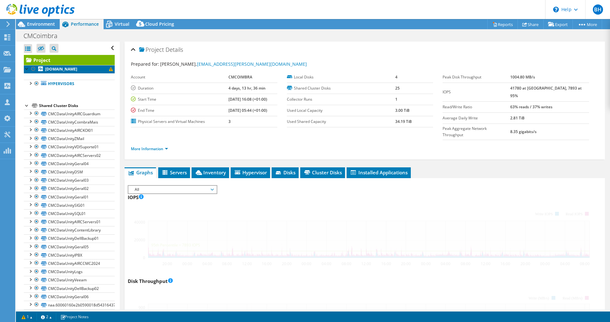
click at [54, 70] on b "[DOMAIN_NAME]" at bounding box center [61, 68] width 32 height 5
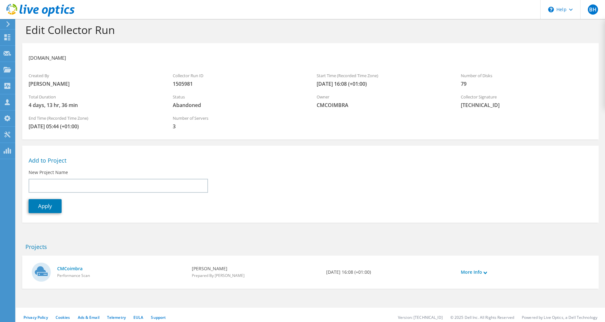
scroll to position [11, 0]
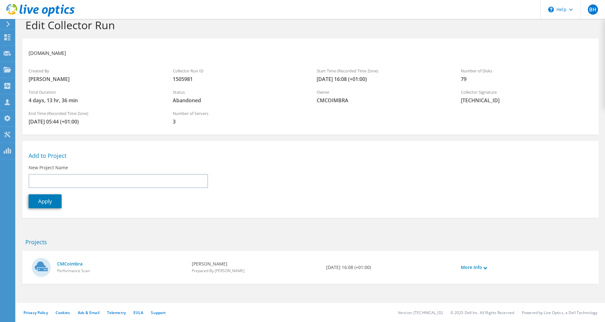
click at [9, 22] on icon at bounding box center [8, 24] width 5 height 6
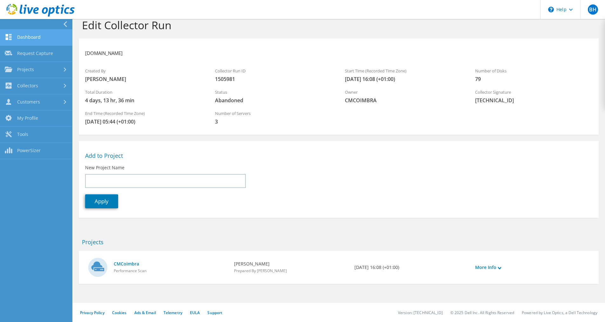
click at [19, 37] on link "Dashboard" at bounding box center [36, 38] width 72 height 16
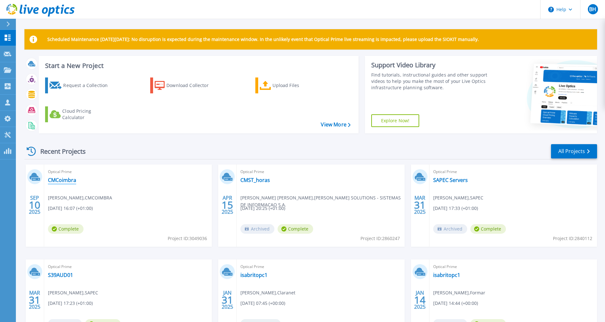
click at [64, 181] on link "CMCoimbra" at bounding box center [62, 180] width 28 height 6
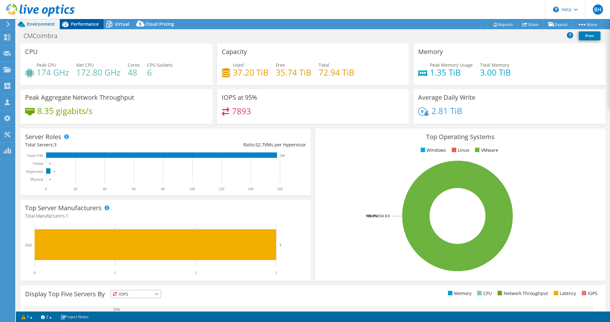
click at [83, 24] on span "Performance" at bounding box center [85, 24] width 28 height 6
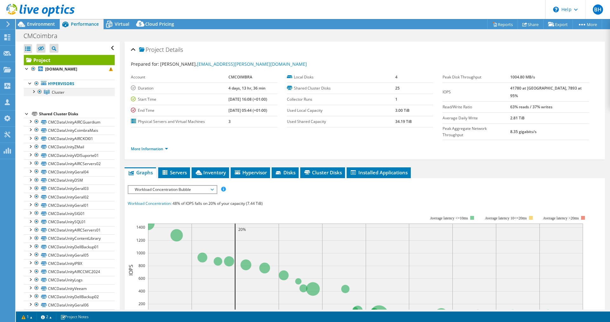
click at [31, 94] on div at bounding box center [33, 91] width 6 height 6
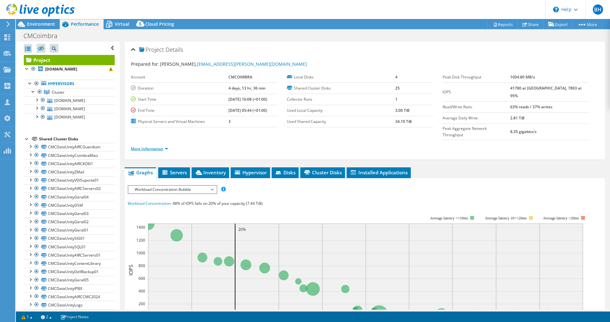
click at [149, 146] on link "More Information" at bounding box center [149, 148] width 37 height 5
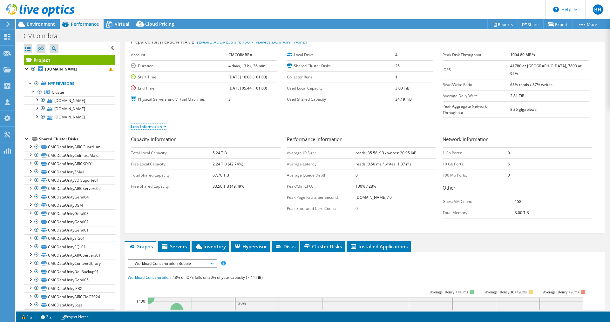
scroll to position [32, 0]
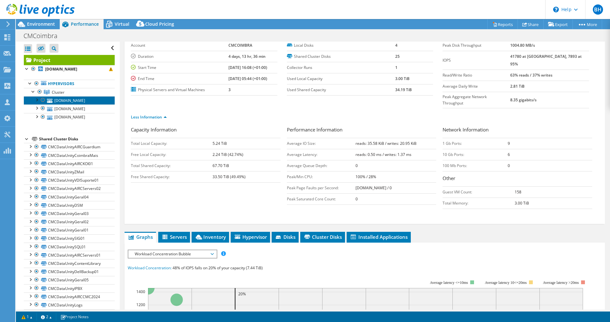
click at [65, 103] on link "[DOMAIN_NAME]" at bounding box center [69, 100] width 91 height 8
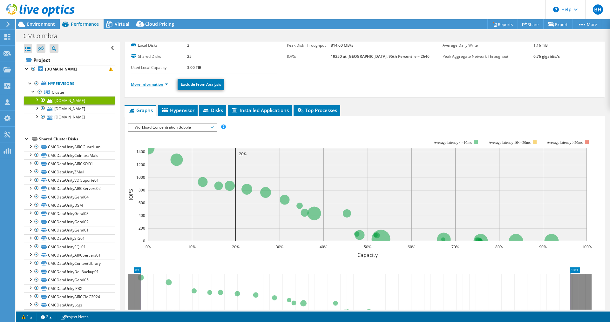
click at [150, 82] on link "More Information" at bounding box center [149, 84] width 37 height 5
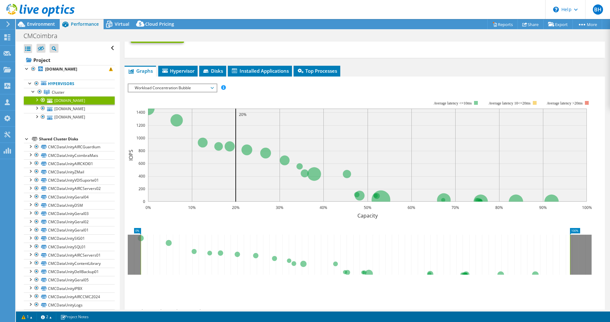
scroll to position [272, 0]
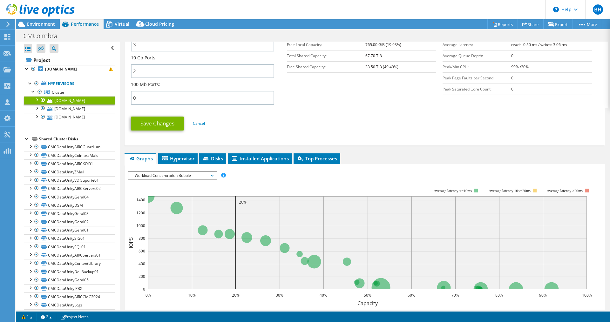
click at [157, 176] on span "Workload Concentration Bubble" at bounding box center [173, 176] width 82 height 8
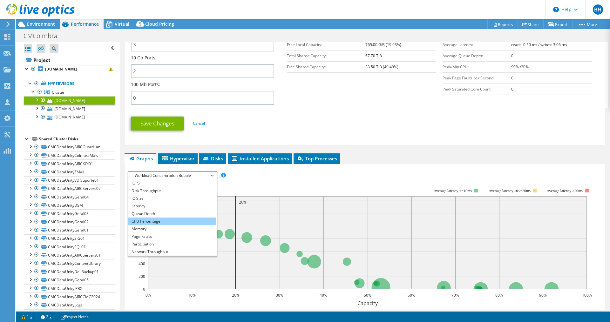
click at [158, 219] on li "CPU Percentage" at bounding box center [172, 222] width 88 height 8
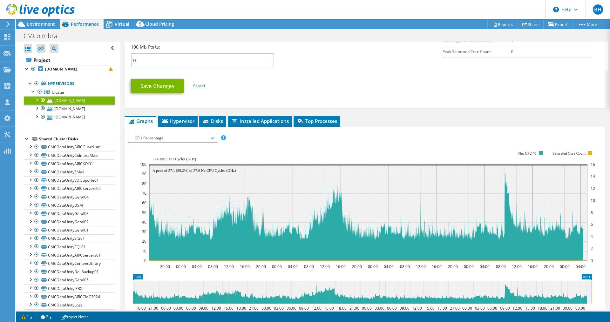
scroll to position [335, 0]
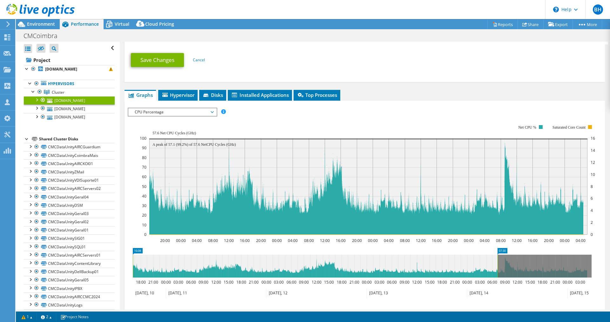
drag, startPoint x: 592, startPoint y: 265, endPoint x: 498, endPoint y: 267, distance: 94.1
click at [498, 267] on rect at bounding box center [497, 266] width 3 height 23
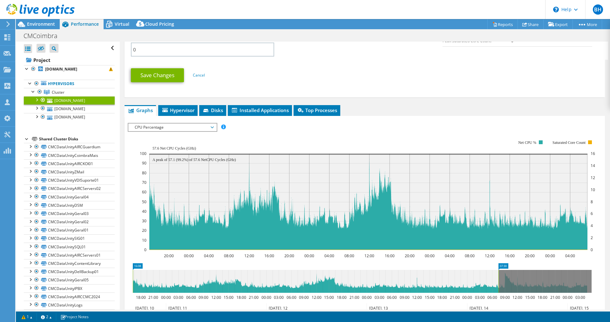
scroll to position [304, 0]
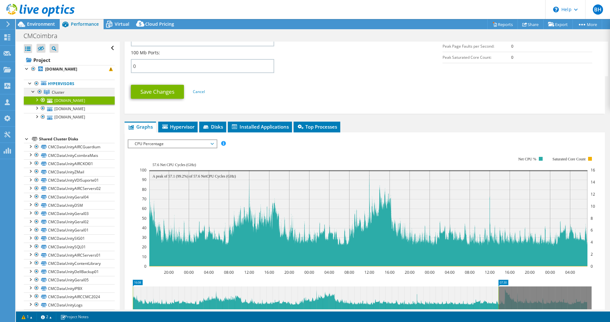
click at [51, 96] on link "Cluster" at bounding box center [69, 92] width 91 height 8
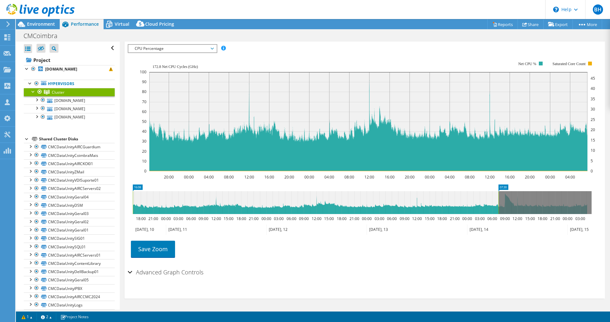
scroll to position [0, 0]
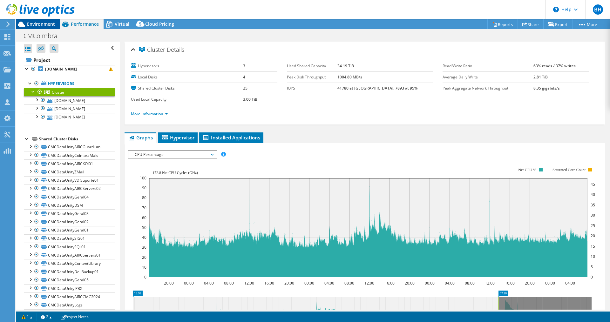
click at [44, 27] on span "Environment" at bounding box center [41, 24] width 28 height 6
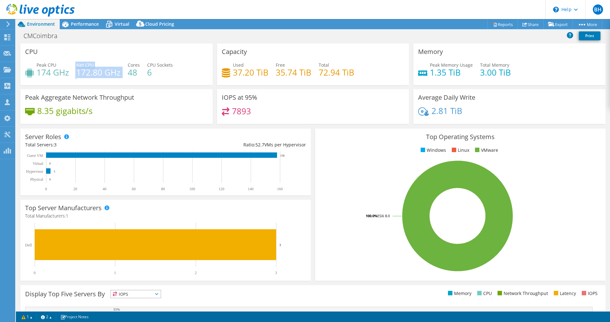
drag, startPoint x: 75, startPoint y: 72, endPoint x: 121, endPoint y: 72, distance: 45.8
click at [121, 72] on div "Peak CPU 174 GHz Net CPU 172.80 GHz Cores 48 CPU Sockets 6" at bounding box center [116, 72] width 183 height 21
click at [66, 72] on h4 "174 GHz" at bounding box center [53, 72] width 32 height 7
drag, startPoint x: 40, startPoint y: 66, endPoint x: 166, endPoint y: 74, distance: 126.4
click at [166, 74] on div "Peak CPU 174 GHz Net CPU 172.80 GHz Cores 48 CPU Sockets 6" at bounding box center [116, 72] width 183 height 21
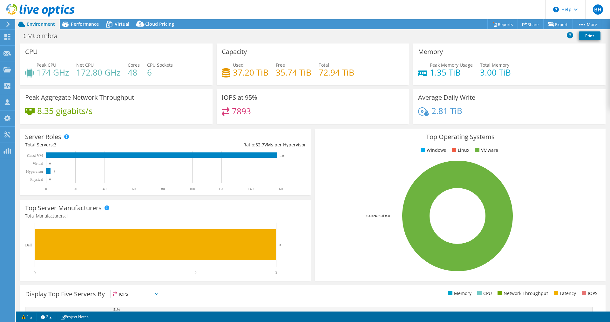
click at [86, 51] on div "CPU Peak CPU 174 GHz Net CPU 172.80 GHz Cores 48 CPU Sockets 6" at bounding box center [116, 65] width 192 height 42
drag, startPoint x: 35, startPoint y: 64, endPoint x: 161, endPoint y: 70, distance: 126.3
click at [161, 70] on div "Peak CPU 174 GHz Net CPU 172.80 GHz Cores 48 CPU Sockets 6" at bounding box center [116, 72] width 183 height 21
click at [179, 74] on div "Peak CPU 174 GHz Net CPU 172.80 GHz Cores 48 CPU Sockets 6" at bounding box center [116, 72] width 183 height 21
drag, startPoint x: 38, startPoint y: 65, endPoint x: 159, endPoint y: 71, distance: 121.2
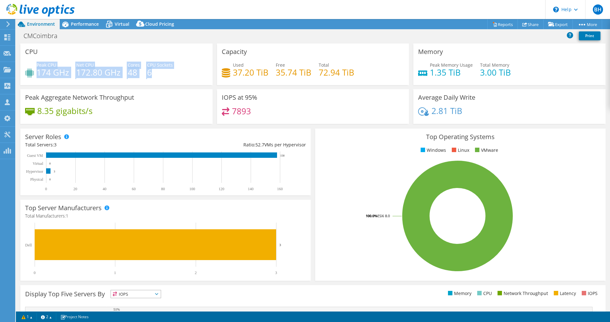
click at [159, 71] on div "Peak CPU 174 GHz Net CPU 172.80 GHz Cores 48 CPU Sockets 6" at bounding box center [116, 72] width 183 height 21
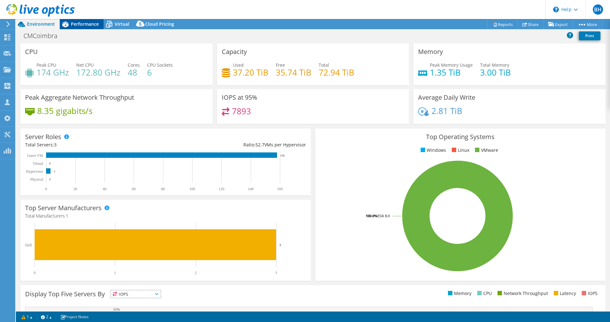
click at [84, 23] on div "Performance" at bounding box center [82, 24] width 44 height 10
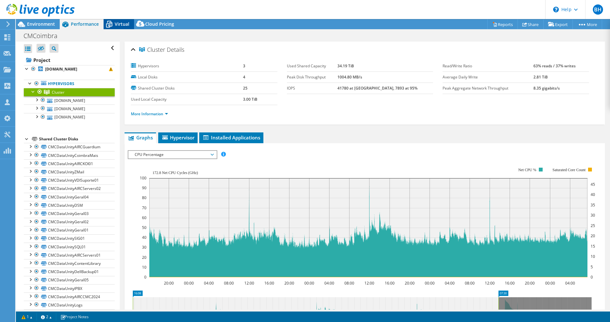
click at [110, 22] on icon at bounding box center [109, 24] width 11 height 11
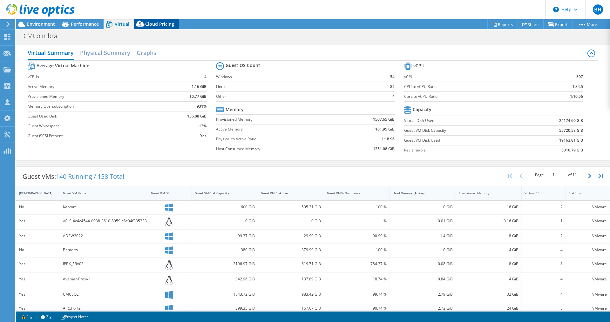
click at [150, 24] on span "Cloud Pricing" at bounding box center [159, 24] width 29 height 6
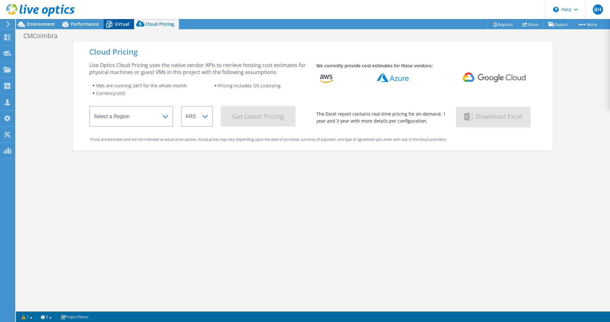
click at [113, 25] on icon at bounding box center [109, 24] width 11 height 11
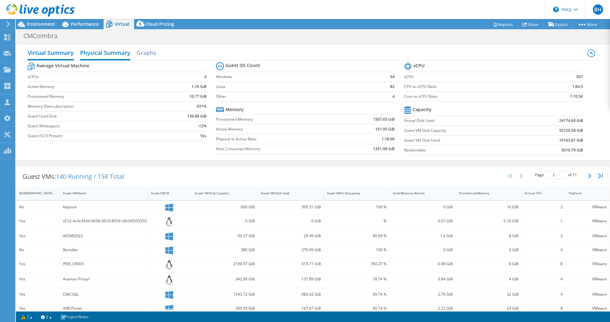
click at [103, 53] on h2 "Physical Summary" at bounding box center [105, 53] width 50 height 14
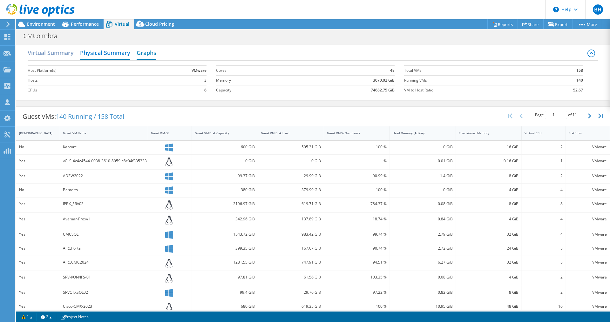
click at [156, 53] on h2 "Graphs" at bounding box center [147, 53] width 20 height 14
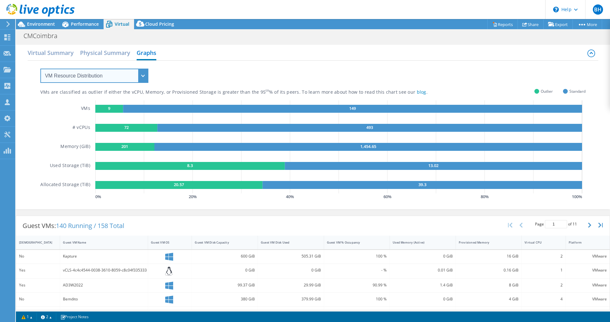
click at [124, 72] on select "VM Resource Distribution Provisioning Contrast Over Provisioning" at bounding box center [94, 76] width 108 height 14
select select "Over Provisioning"
click at [40, 69] on select "VM Resource Distribution Provisioning Contrast Over Provisioning" at bounding box center [94, 76] width 108 height 14
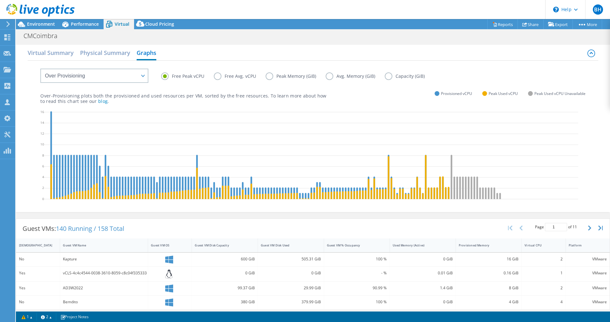
drag, startPoint x: 205, startPoint y: 96, endPoint x: 308, endPoint y: 96, distance: 103.6
click at [308, 96] on p "Over-Provisioning plots both the provisioned and used resources per VM, sorted …" at bounding box center [183, 98] width 286 height 11
click at [98, 102] on link "blog" at bounding box center [103, 101] width 10 height 6
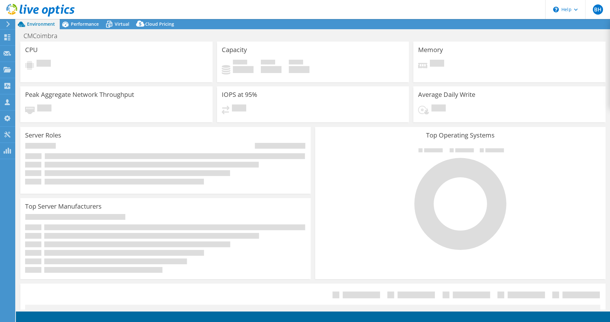
select select
select select "USD"
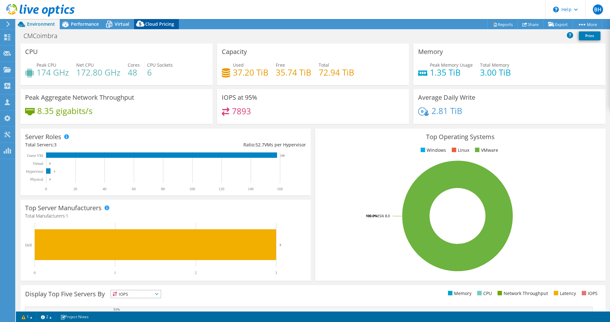
click at [160, 21] on span "Cloud Pricing" at bounding box center [159, 24] width 29 height 6
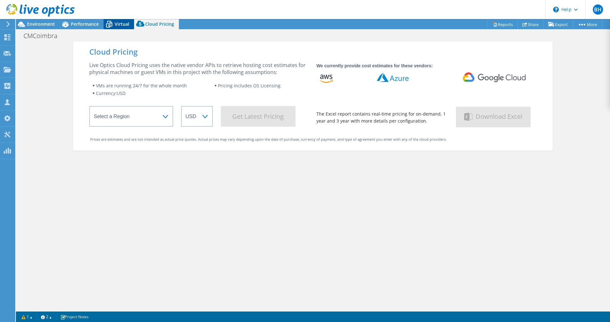
click at [113, 24] on icon at bounding box center [109, 24] width 11 height 11
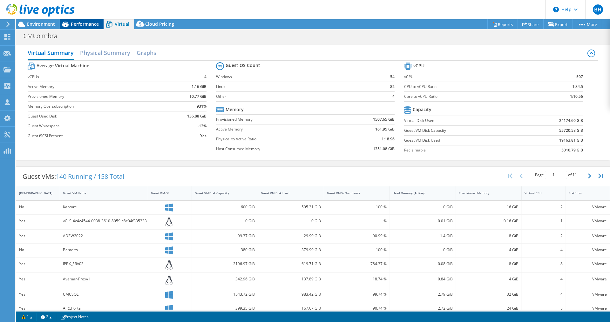
click at [79, 24] on span "Performance" at bounding box center [85, 24] width 28 height 6
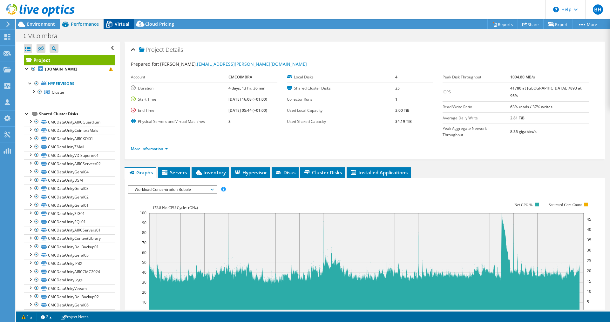
click at [120, 21] on div "Virtual" at bounding box center [119, 24] width 31 height 10
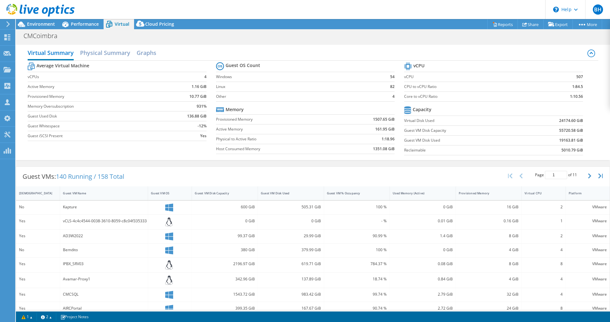
click at [136, 53] on div "Virtual Summary Physical Summary Graphs" at bounding box center [313, 53] width 571 height 14
click at [120, 53] on h2 "Physical Summary" at bounding box center [105, 53] width 50 height 14
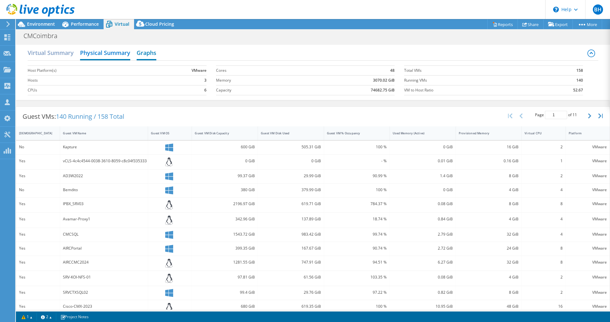
click at [148, 50] on h2 "Graphs" at bounding box center [147, 53] width 20 height 14
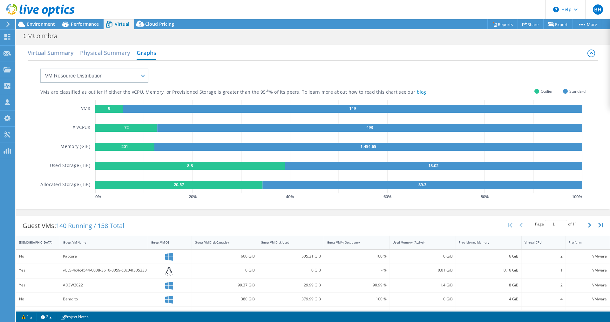
click at [417, 94] on link "blog" at bounding box center [422, 92] width 10 height 6
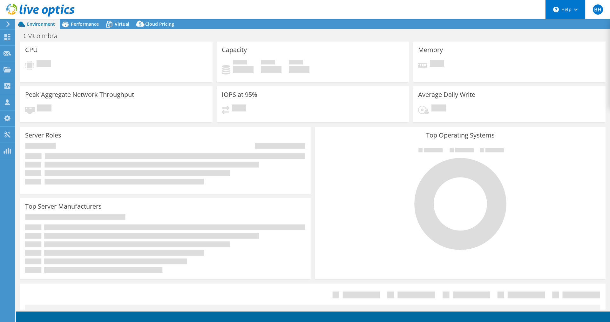
select select "SelectRegion"
select select "USD"
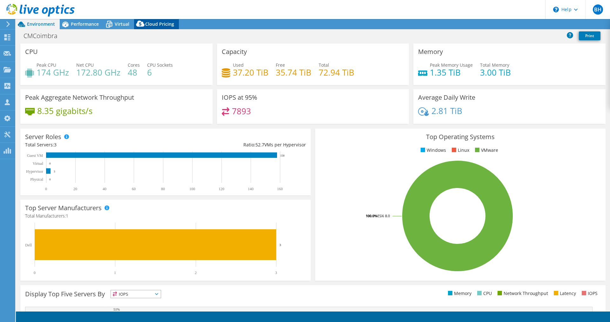
click at [154, 24] on span "Cloud Pricing" at bounding box center [159, 24] width 29 height 6
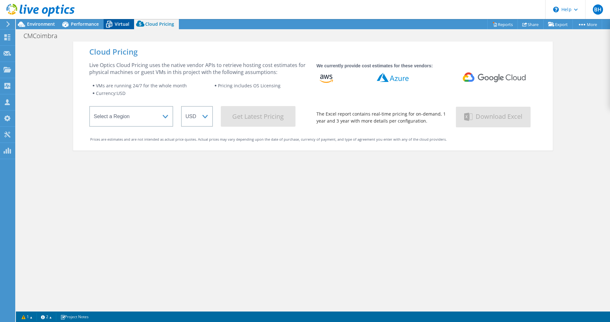
click at [112, 23] on icon at bounding box center [109, 24] width 6 height 5
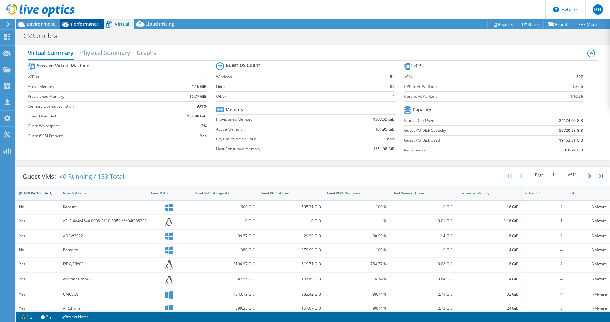
click at [83, 22] on span "Performance" at bounding box center [85, 24] width 28 height 6
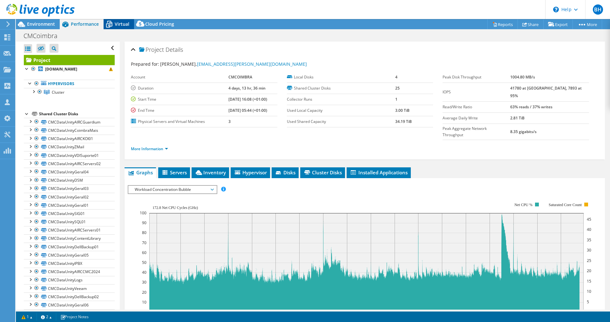
click at [117, 21] on span "Virtual" at bounding box center [122, 24] width 15 height 6
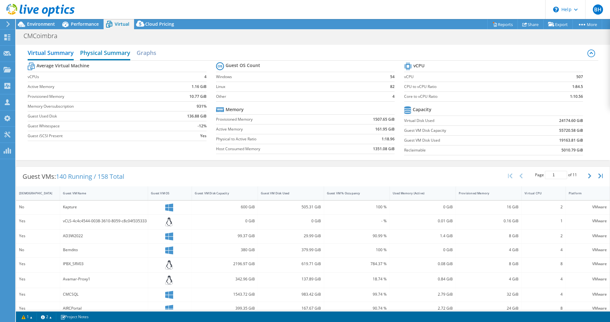
click at [114, 53] on h2 "Physical Summary" at bounding box center [105, 53] width 50 height 14
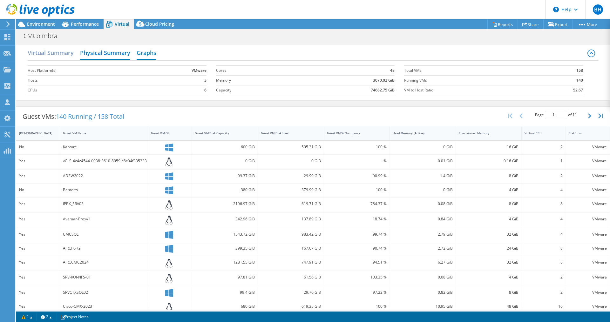
click at [149, 54] on h2 "Graphs" at bounding box center [147, 53] width 20 height 14
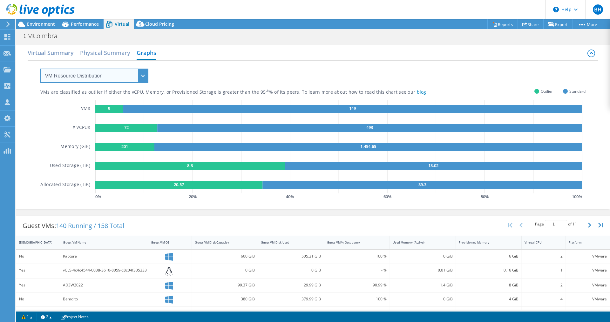
click at [97, 75] on select "VM Resource Distribution Provisioning Contrast Over Provisioning" at bounding box center [94, 76] width 108 height 14
click at [40, 69] on select "VM Resource Distribution Provisioning Contrast Over Provisioning" at bounding box center [94, 76] width 108 height 14
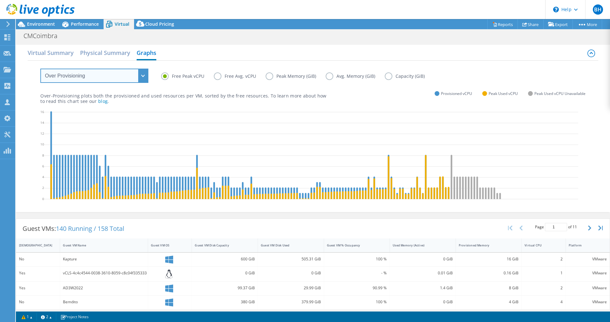
click at [119, 75] on select "VM Resource Distribution Provisioning Contrast Over Provisioning" at bounding box center [94, 76] width 108 height 14
click at [40, 69] on select "VM Resource Distribution Provisioning Contrast Over Provisioning" at bounding box center [94, 76] width 108 height 14
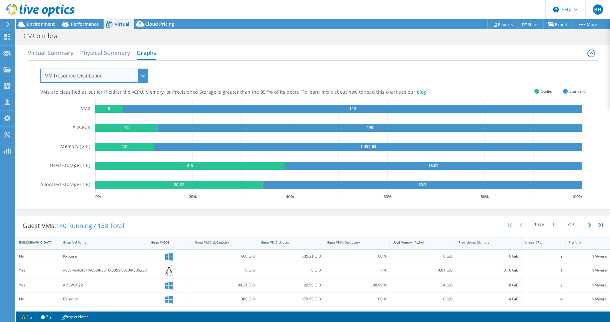
click at [137, 77] on select "VM Resource Distribution Provisioning Contrast Over Provisioning" at bounding box center [94, 76] width 108 height 14
click at [40, 69] on select "VM Resource Distribution Provisioning Contrast Over Provisioning" at bounding box center [94, 76] width 108 height 14
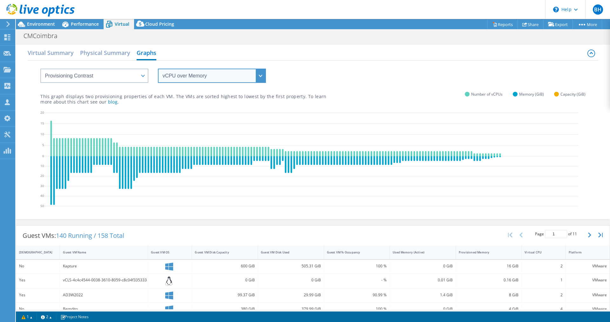
click at [191, 77] on select "vCPU over Memory vCPU over Capacity Memory over vCPU Memory over Capacity Capac…" at bounding box center [212, 76] width 108 height 14
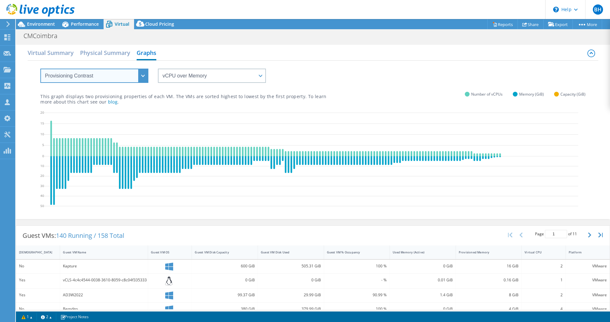
click at [87, 81] on select "VM Resource Distribution Provisioning Contrast Over Provisioning" at bounding box center [94, 76] width 108 height 14
select select "Over Provisioning"
click at [40, 69] on select "VM Resource Distribution Provisioning Contrast Over Provisioning" at bounding box center [94, 76] width 108 height 14
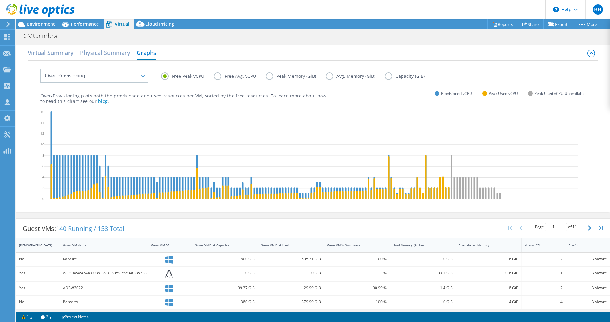
click at [218, 78] on label "Free Avg. vCPU" at bounding box center [240, 76] width 52 height 8
click at [0, 0] on input "Free Avg. vCPU" at bounding box center [0, 0] width 0 height 0
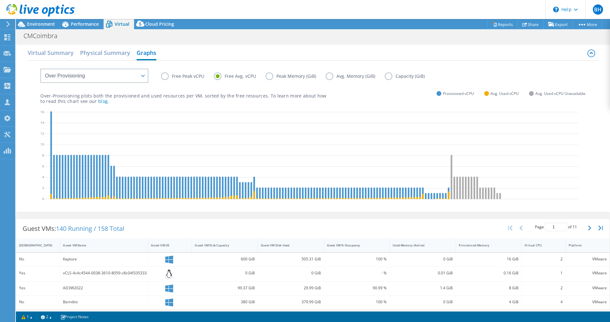
click at [168, 77] on label "Free Peak vCPU" at bounding box center [187, 76] width 53 height 8
click at [0, 0] on input "Free Peak vCPU" at bounding box center [0, 0] width 0 height 0
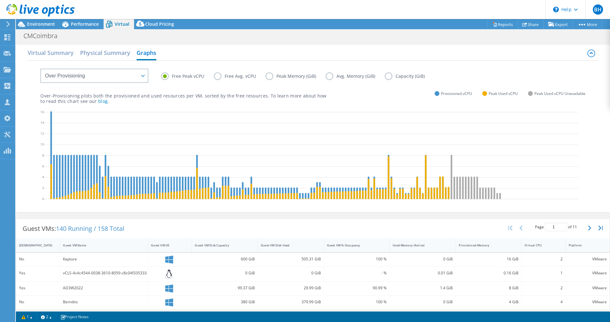
drag, startPoint x: 345, startPoint y: 0, endPoint x: -78, endPoint y: 81, distance: 431.0
click at [0, 81] on html "BH Channel Partner Bruno Hortelão [EMAIL_ADDRESS][DOMAIN_NAME][PERSON_NAME] Cla…" at bounding box center [305, 161] width 610 height 322
